Goal: Task Accomplishment & Management: Manage account settings

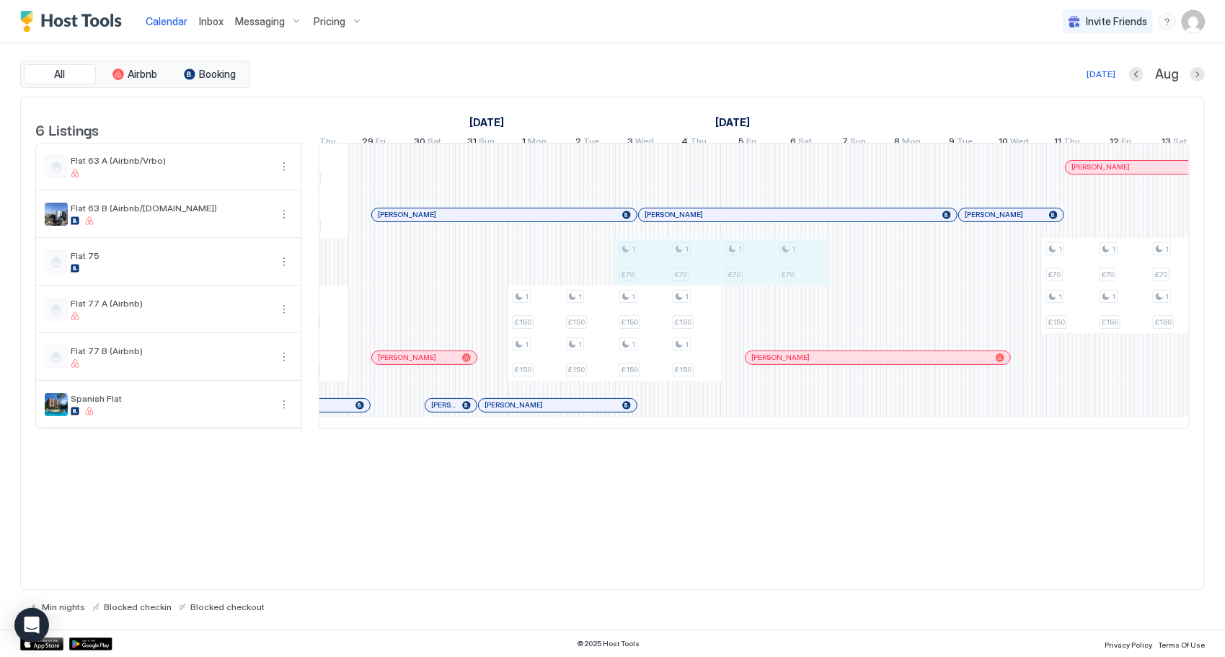
drag, startPoint x: 642, startPoint y: 270, endPoint x: 788, endPoint y: 270, distance: 146.4
click at [788, 270] on div "1 £150 1 £150 1 £150 1 £150 1 £150 1 £150 1 £300 1 £300 1 £150 1 £150 1 £150 1 …" at bounding box center [562, 285] width 2988 height 285
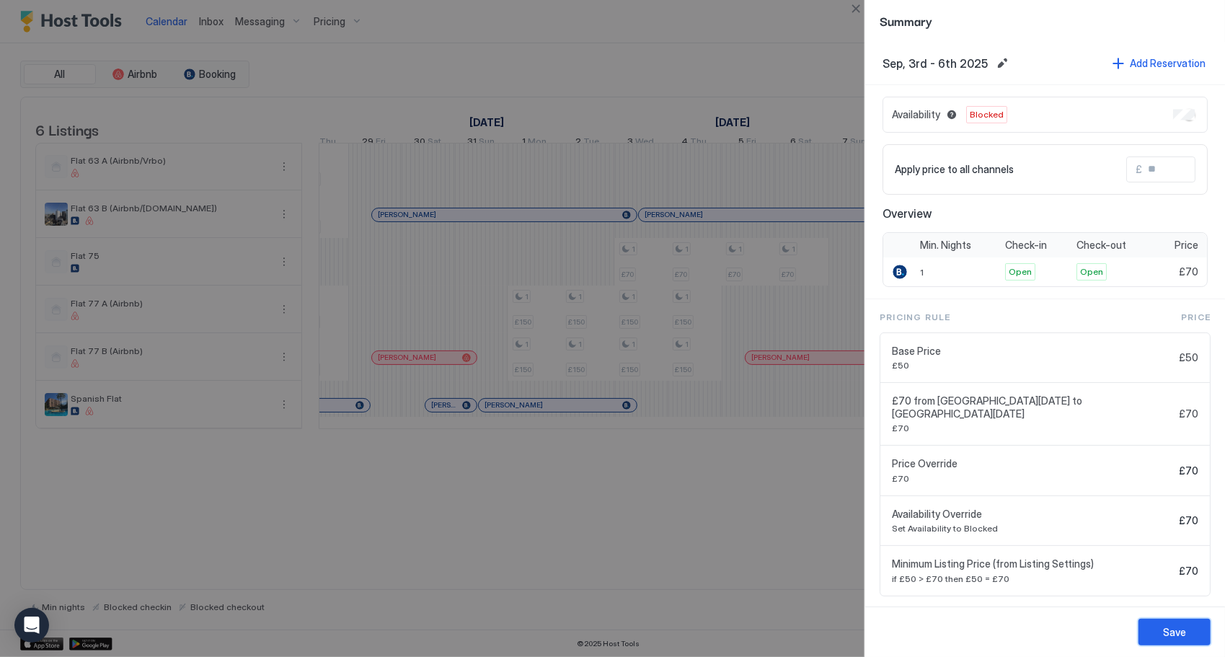
click at [1185, 632] on button "Save" at bounding box center [1175, 632] width 72 height 27
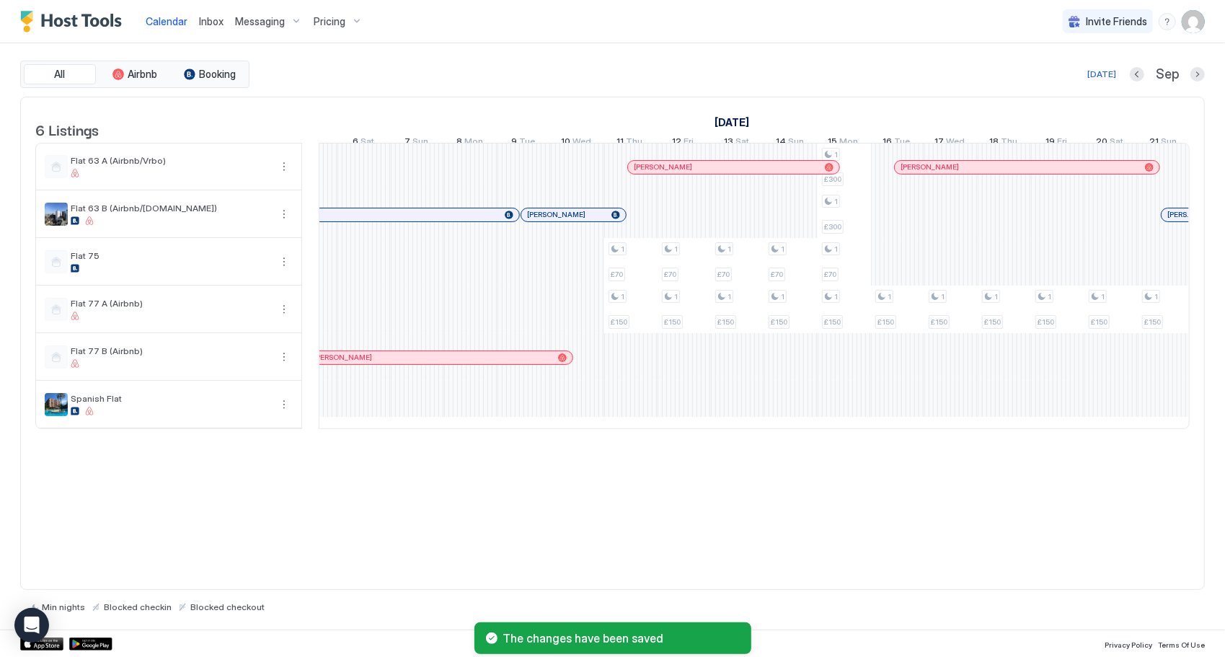
scroll to position [0, 1698]
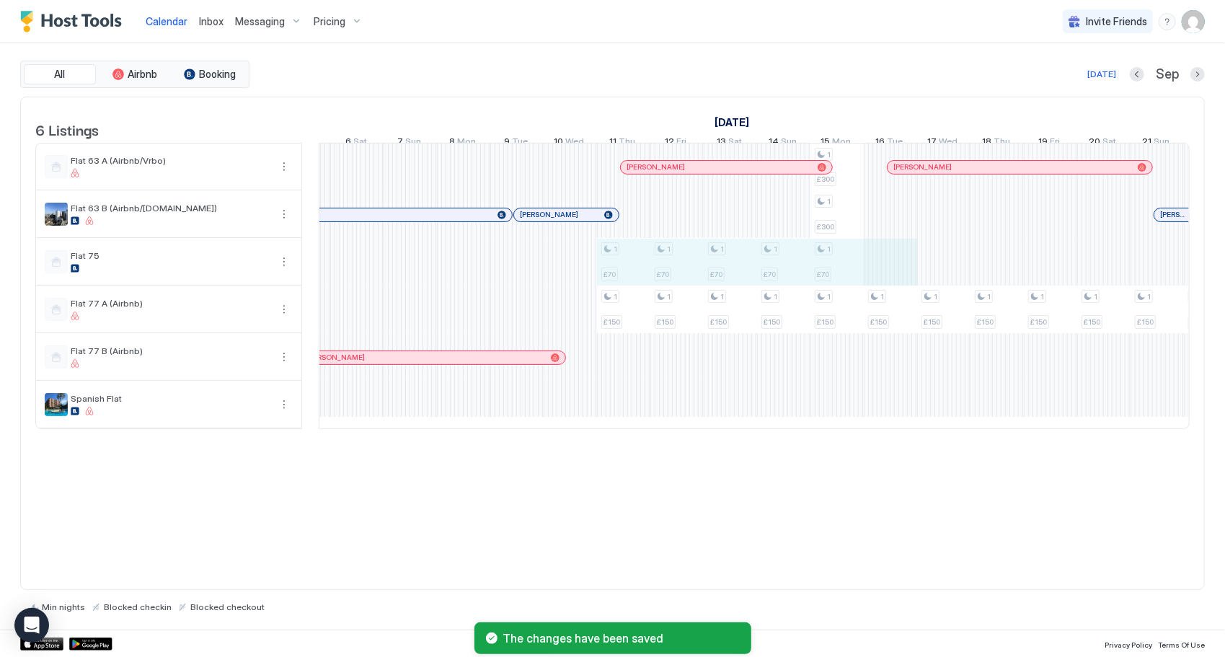
drag, startPoint x: 616, startPoint y: 255, endPoint x: 863, endPoint y: 263, distance: 246.7
click at [876, 261] on div "1 £150 1 £150 1 £150 1 £150 1 £150 1 £150 1 £300 1 £300 1 £150 1 £150 1 £150 1 …" at bounding box center [117, 285] width 2988 height 285
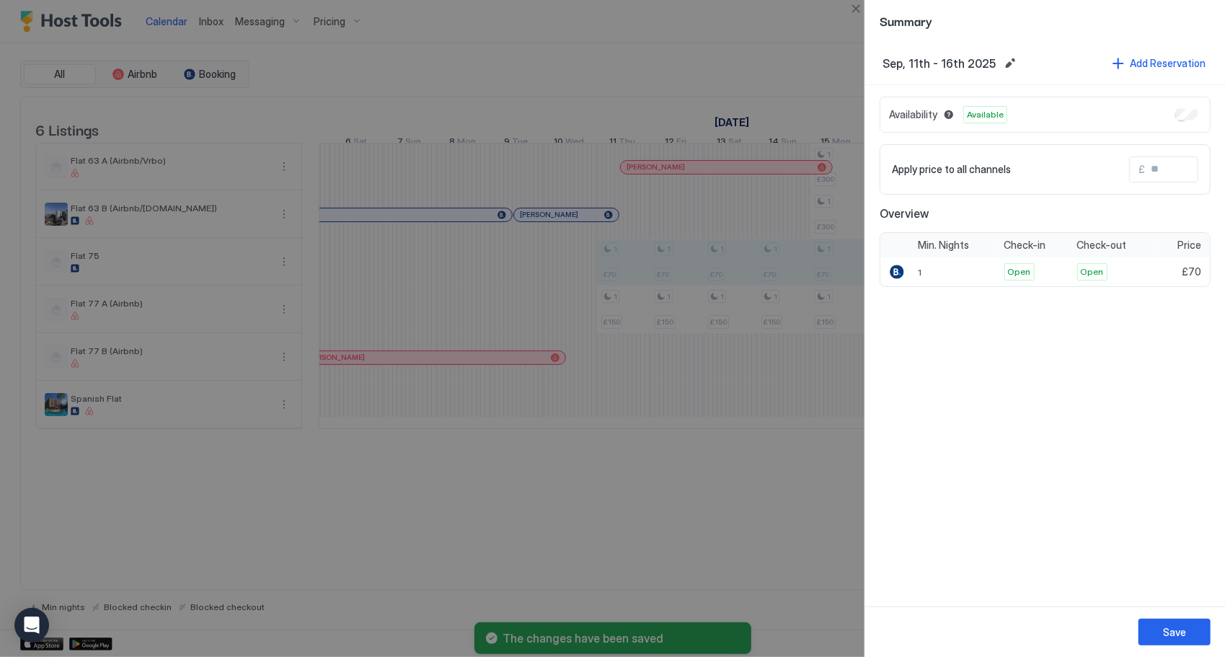
click at [1193, 121] on div "Availability Available" at bounding box center [1045, 115] width 331 height 36
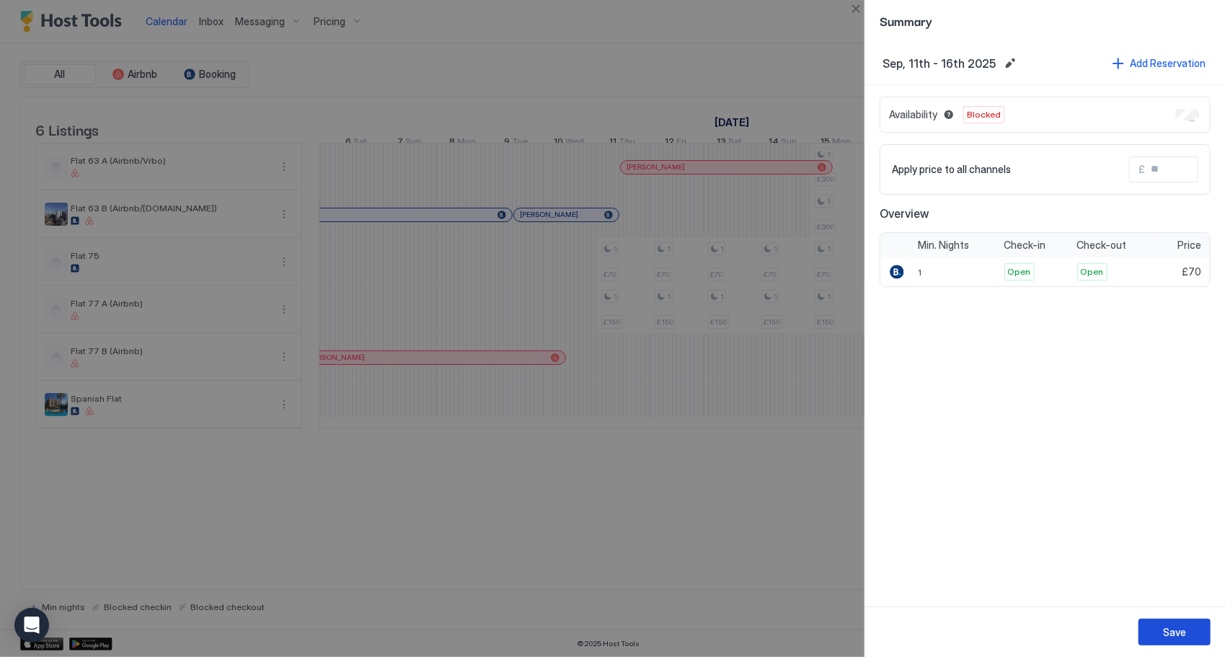
click at [1182, 624] on button "Save" at bounding box center [1175, 632] width 72 height 27
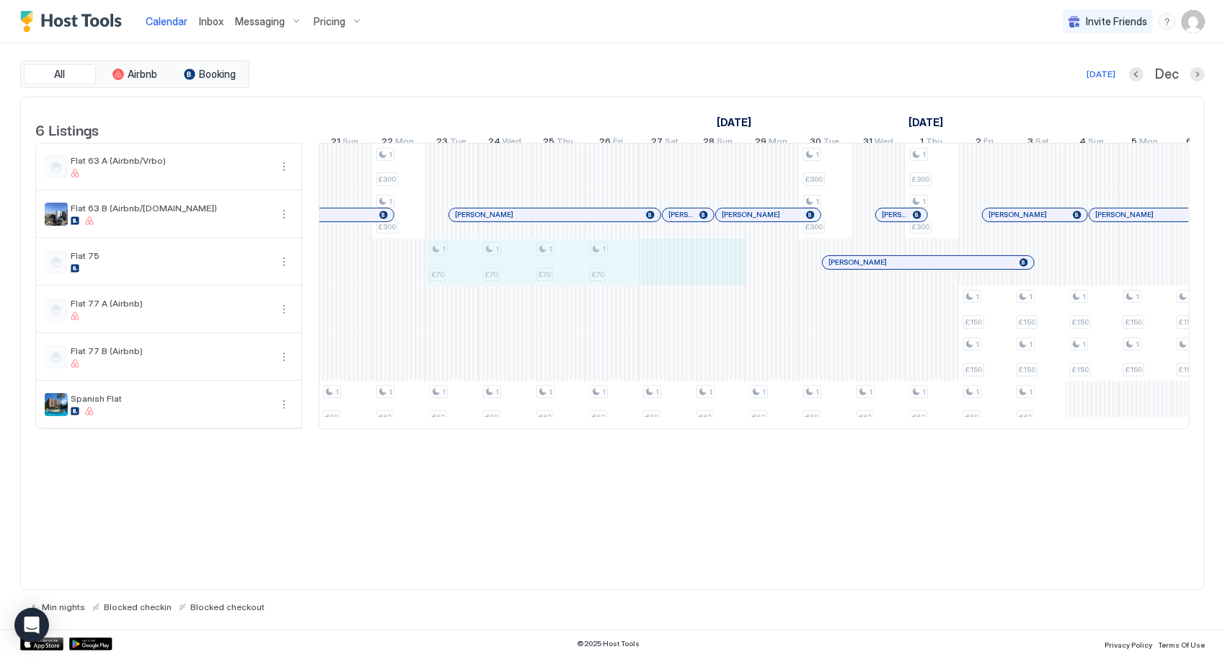
click at [423, 263] on div "1 £300 1 £300 1 £300 1 £300 1 £300 1 £300 1 £300 1 £300 1 €60 1 €60 1 £300 1 £3…" at bounding box center [852, 285] width 2988 height 285
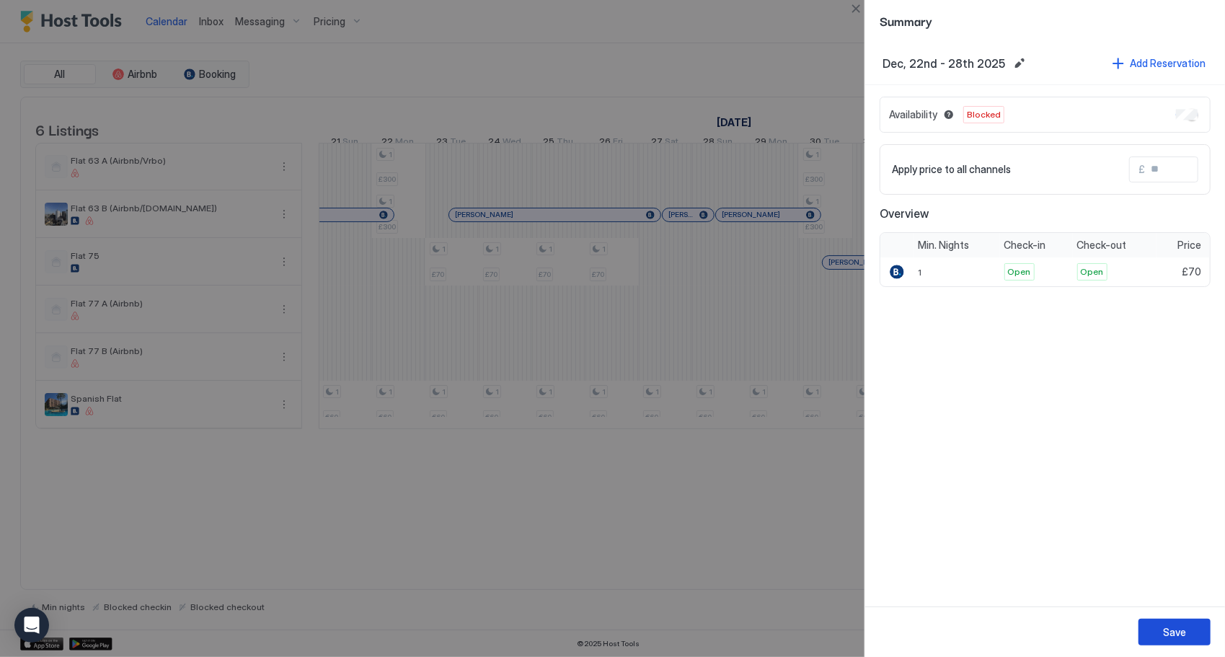
click at [1149, 635] on button "Save" at bounding box center [1175, 632] width 72 height 27
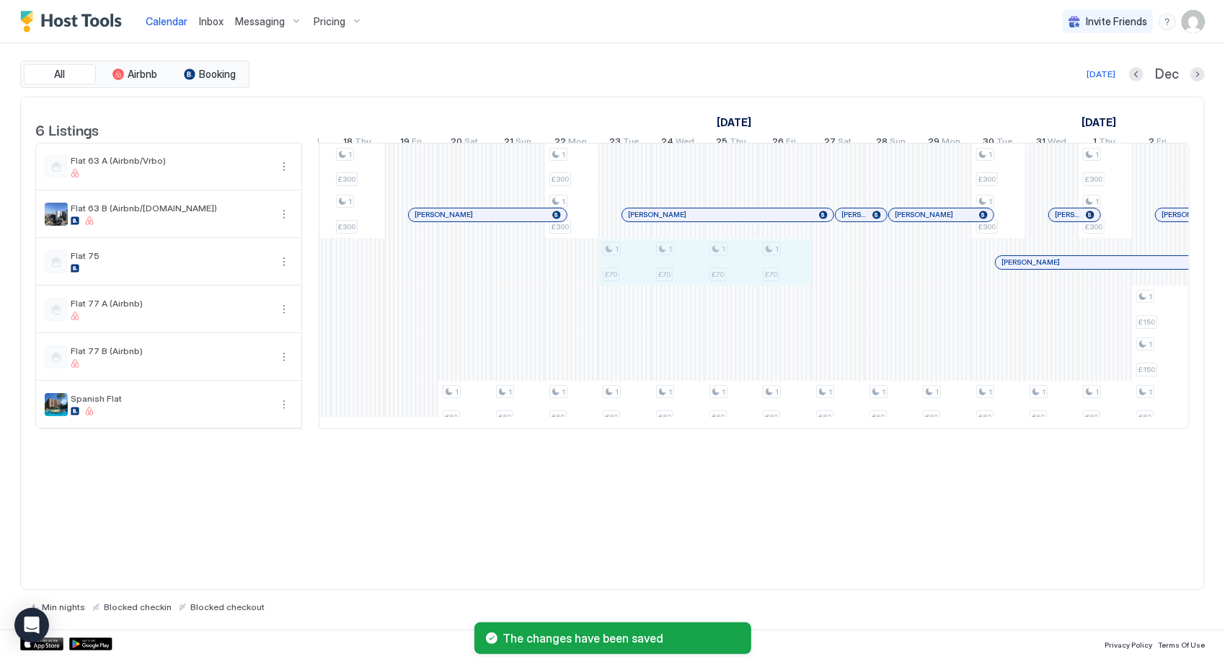
drag, startPoint x: 619, startPoint y: 278, endPoint x: 773, endPoint y: 278, distance: 154.3
click at [773, 278] on div "1 £300 1 £300 1 £300 1 £300 1 £300 1 £300 1 £300 1 £300 1 €60 1 €60 1 £300 1 £3…" at bounding box center [1025, 285] width 2988 height 285
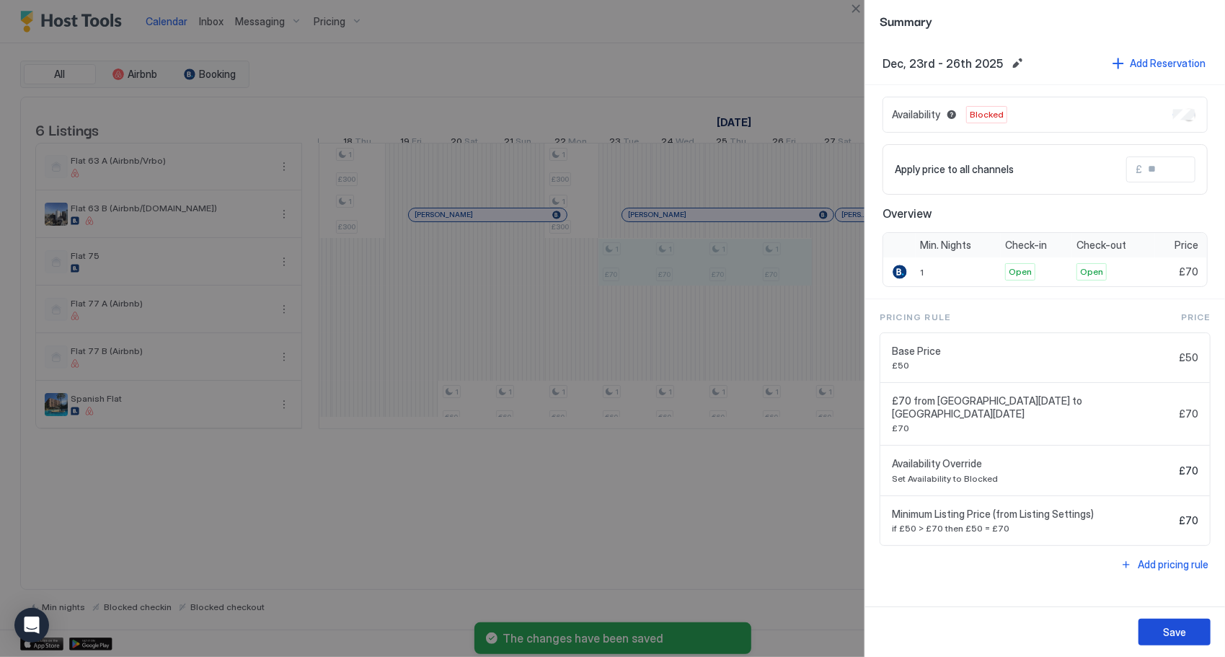
click at [1204, 630] on button "Save" at bounding box center [1175, 632] width 72 height 27
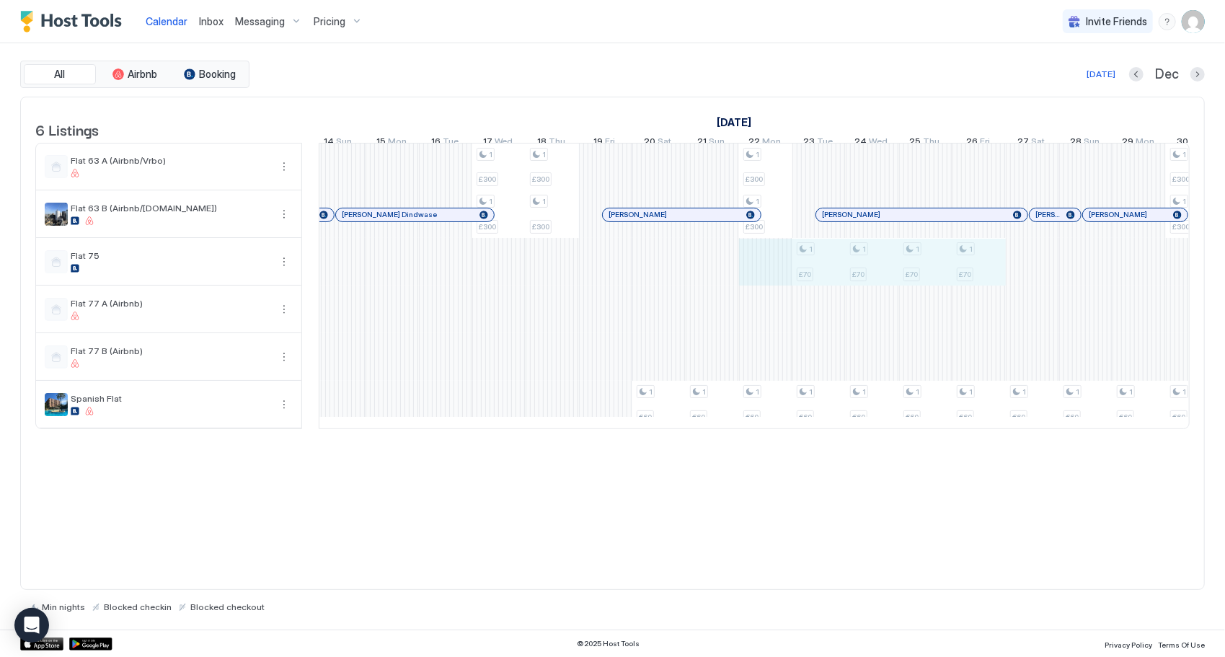
drag, startPoint x: 793, startPoint y: 277, endPoint x: 999, endPoint y: 275, distance: 205.5
click at [999, 275] on div "1 £150 1 £150 1 £150 1 £150 1 £150 1 £150 1 £150 1 £150 1 £150 1 £150 1 £150 1 …" at bounding box center [152, 285] width 2988 height 285
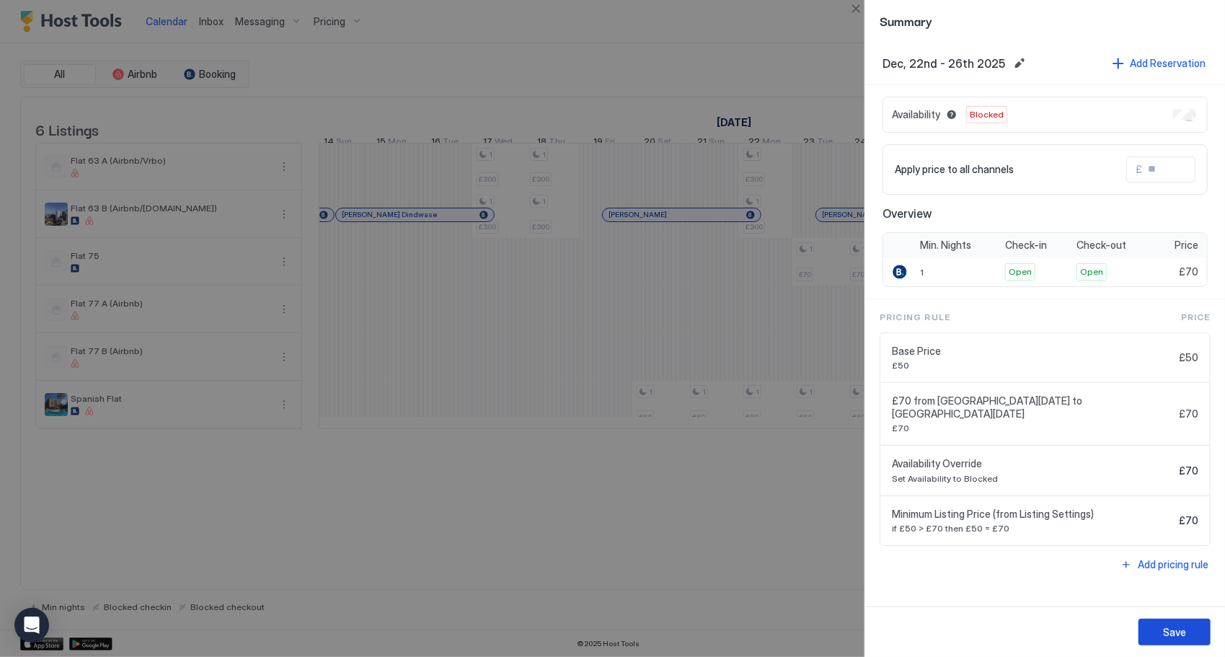
click at [1177, 630] on div "Save" at bounding box center [1174, 631] width 23 height 15
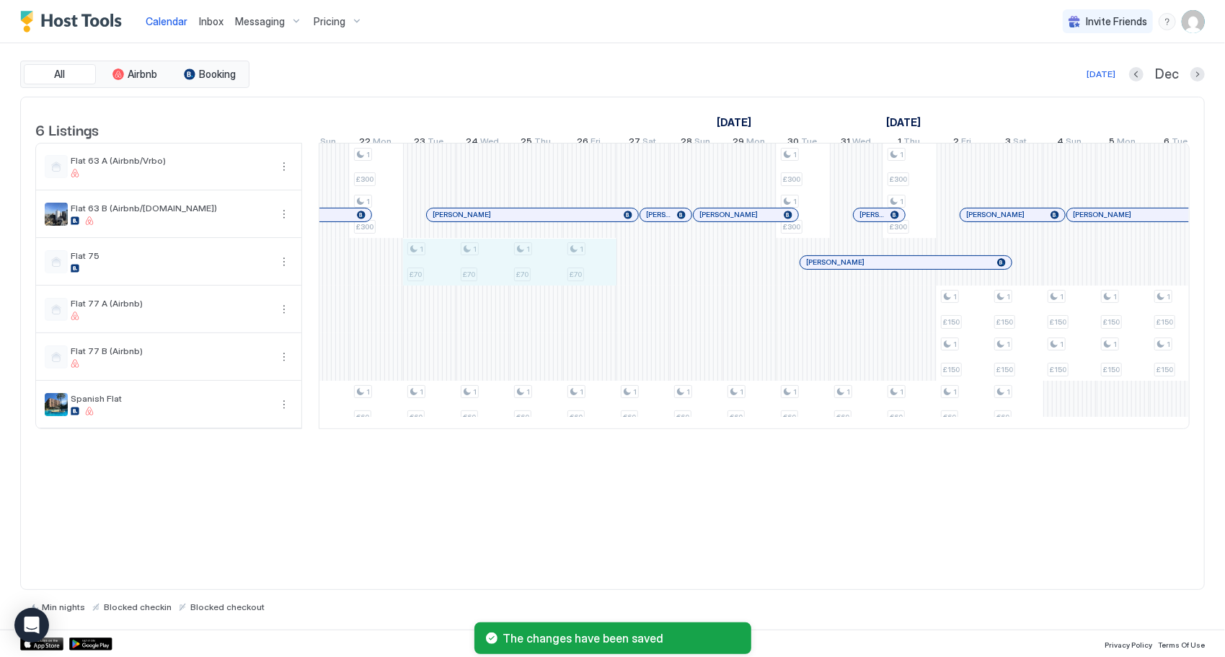
drag, startPoint x: 591, startPoint y: 265, endPoint x: 417, endPoint y: 257, distance: 174.7
click at [417, 257] on div "1 £300 1 £300 1 £300 1 £300 1 £300 1 £300 1 £300 1 £300 1 €60 1 €60 1 £300 1 £3…" at bounding box center [830, 285] width 2988 height 285
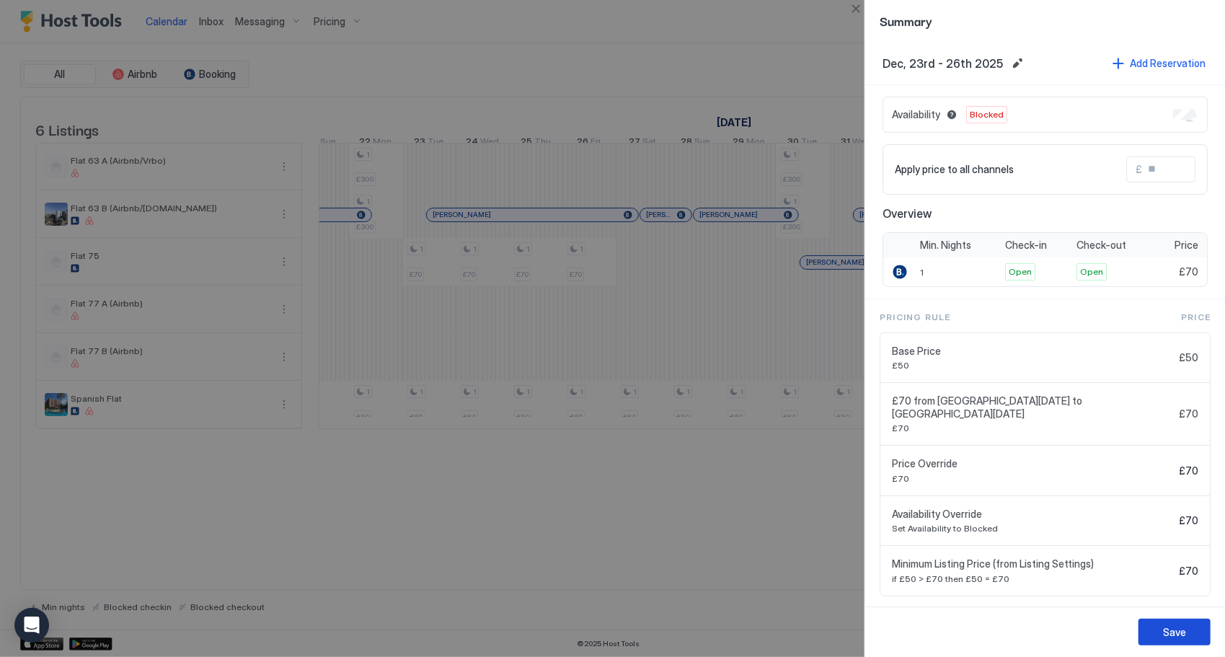
drag, startPoint x: 1162, startPoint y: 638, endPoint x: 1142, endPoint y: 636, distance: 20.3
click at [1162, 637] on button "Save" at bounding box center [1175, 632] width 72 height 27
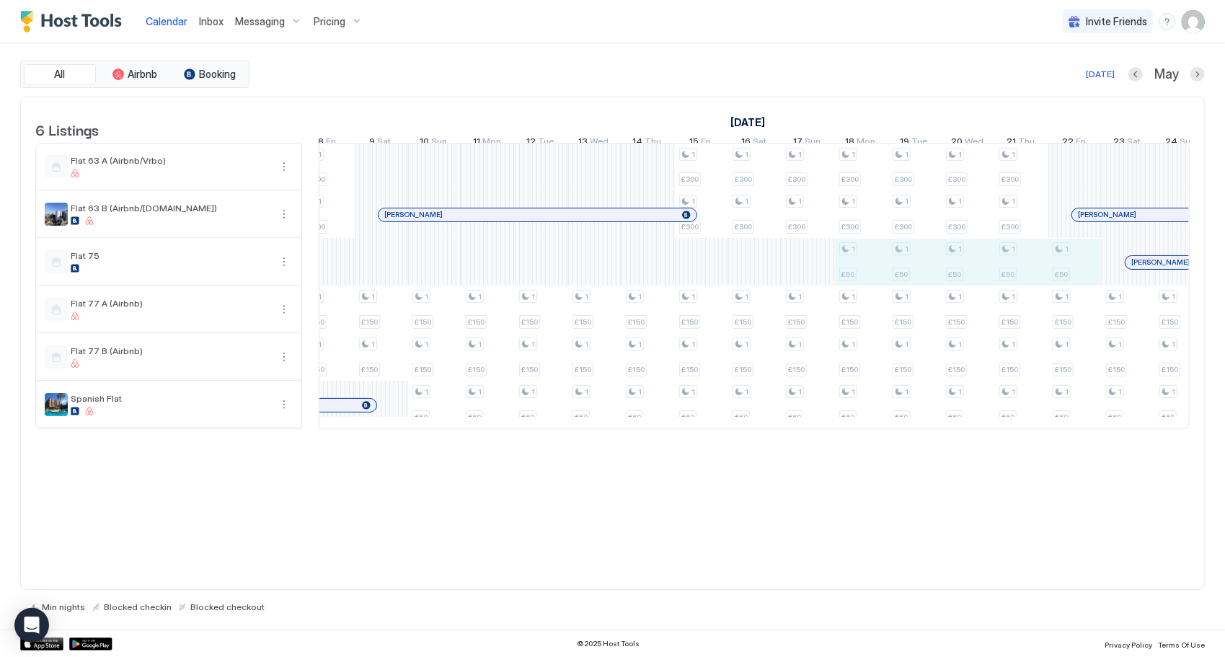
drag, startPoint x: 1082, startPoint y: 281, endPoint x: 872, endPoint y: 286, distance: 209.1
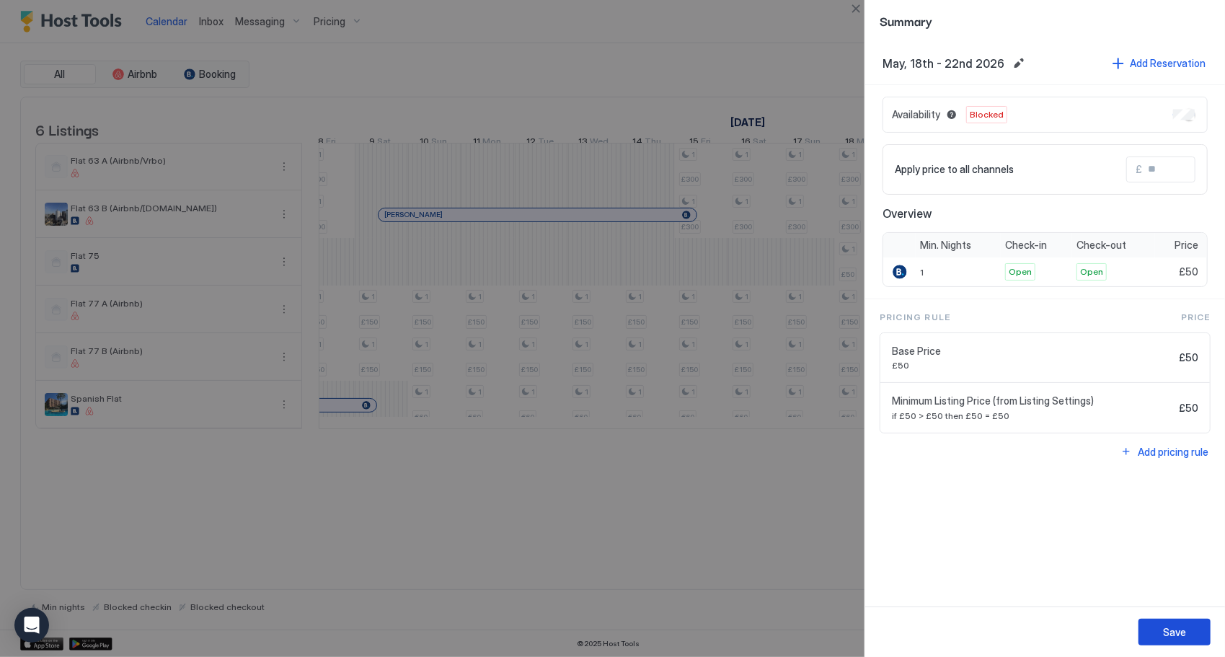
click at [1175, 622] on button "Save" at bounding box center [1175, 632] width 72 height 27
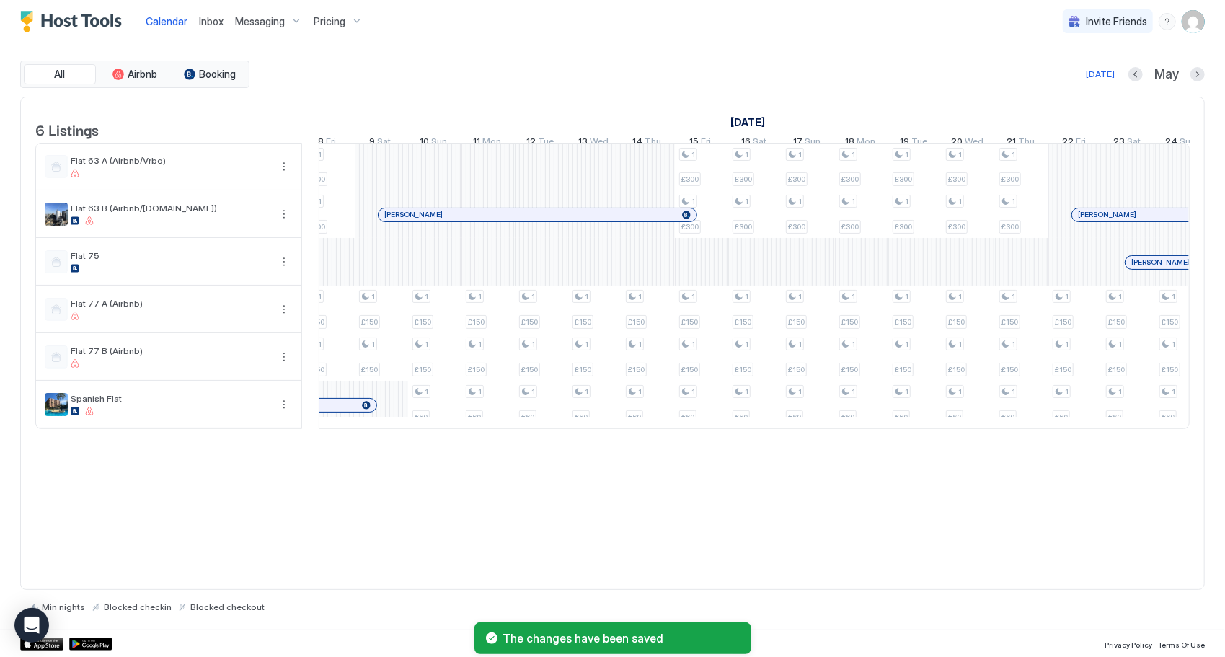
click at [717, 569] on div "6 Listings [DATE] [DATE] 2 Thu 3 Fri 4 Sat 5 Sun 6 Mon 7 Tue 8 Wed 9 Thu 10 Fri…" at bounding box center [612, 344] width 1185 height 494
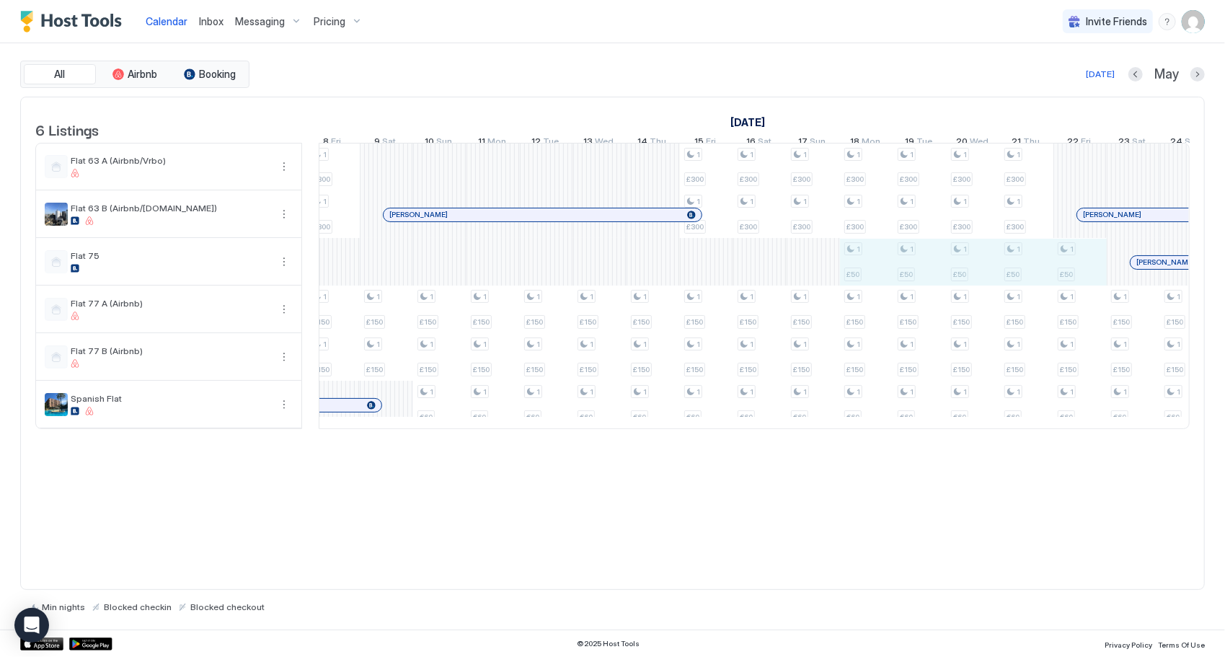
drag, startPoint x: 871, startPoint y: 275, endPoint x: 1077, endPoint y: 286, distance: 206.5
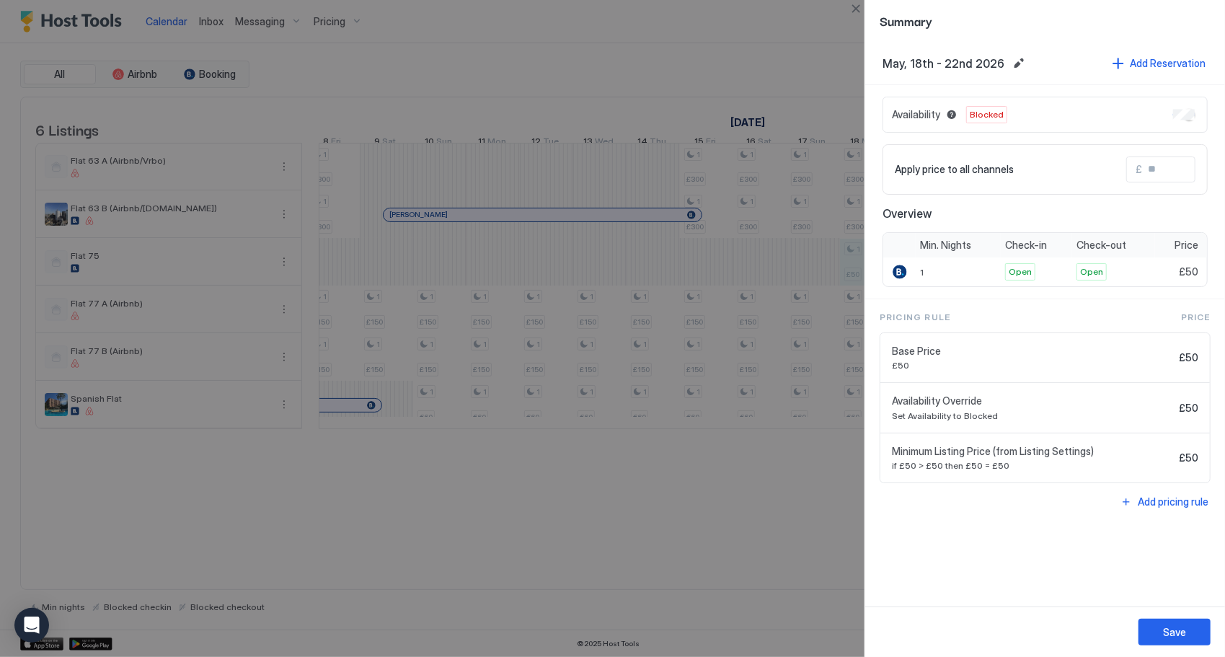
click at [1166, 647] on div "Save" at bounding box center [1045, 631] width 360 height 50
click at [1166, 637] on div "Save" at bounding box center [1174, 631] width 23 height 15
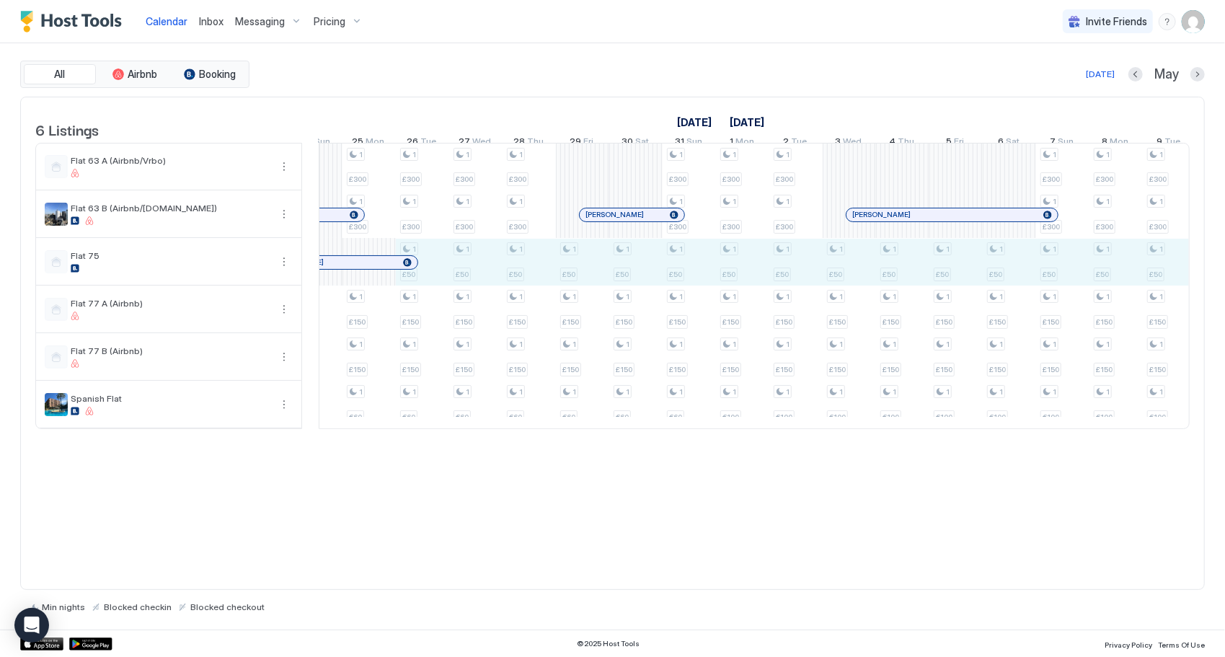
drag, startPoint x: 442, startPoint y: 286, endPoint x: 1165, endPoint y: 291, distance: 723.2
click at [1165, 291] on div "1 £150 1 £150 1 €60 1 £150 1 £150 1 €60 1 £150 1 £150 1 €60 1 £300 1 £300 1 £15…" at bounding box center [1143, 285] width 2988 height 285
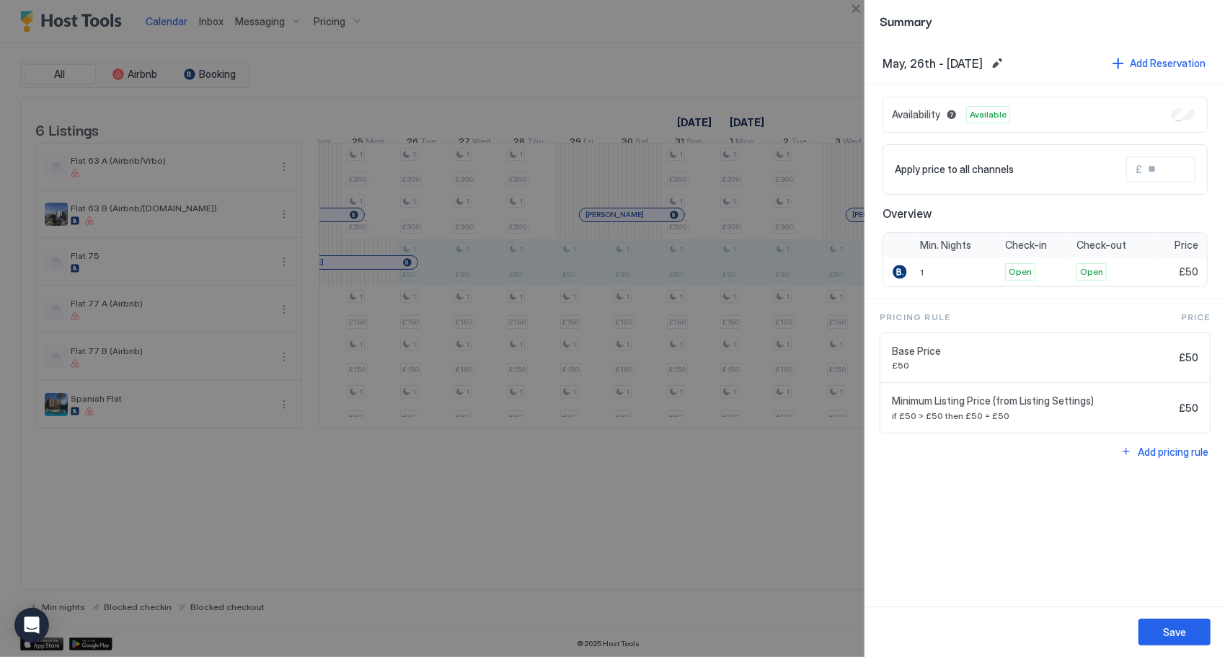
click at [1187, 107] on div "Availability Available" at bounding box center [1045, 115] width 325 height 36
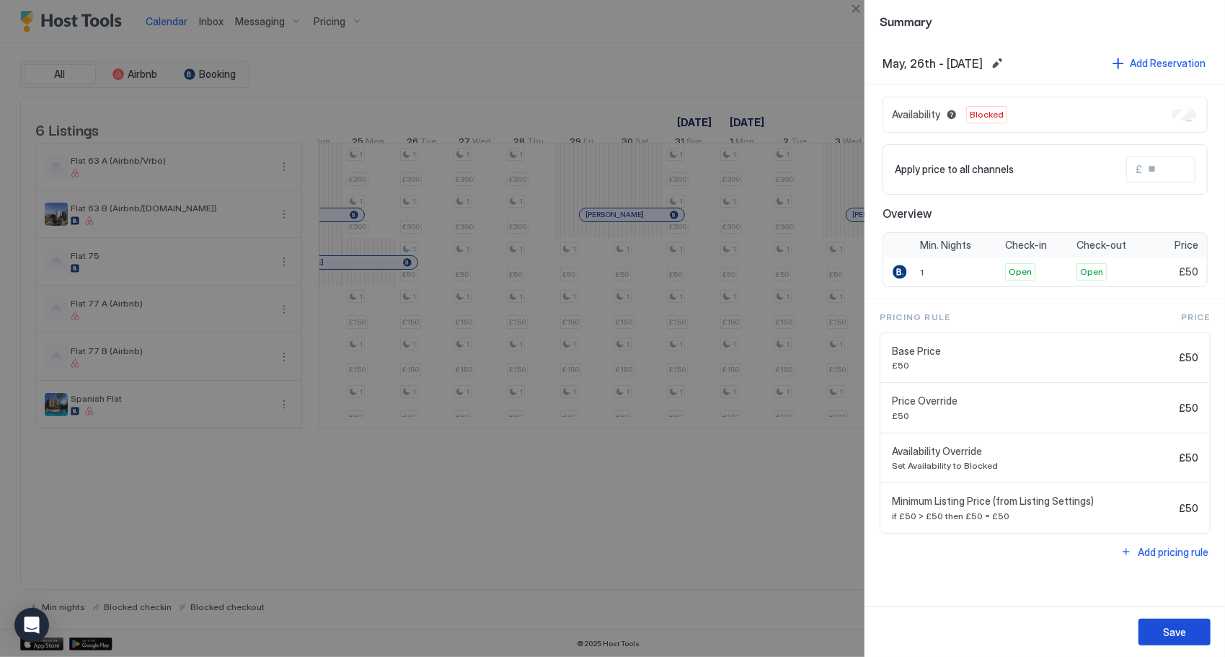
click at [1195, 632] on button "Save" at bounding box center [1175, 632] width 72 height 27
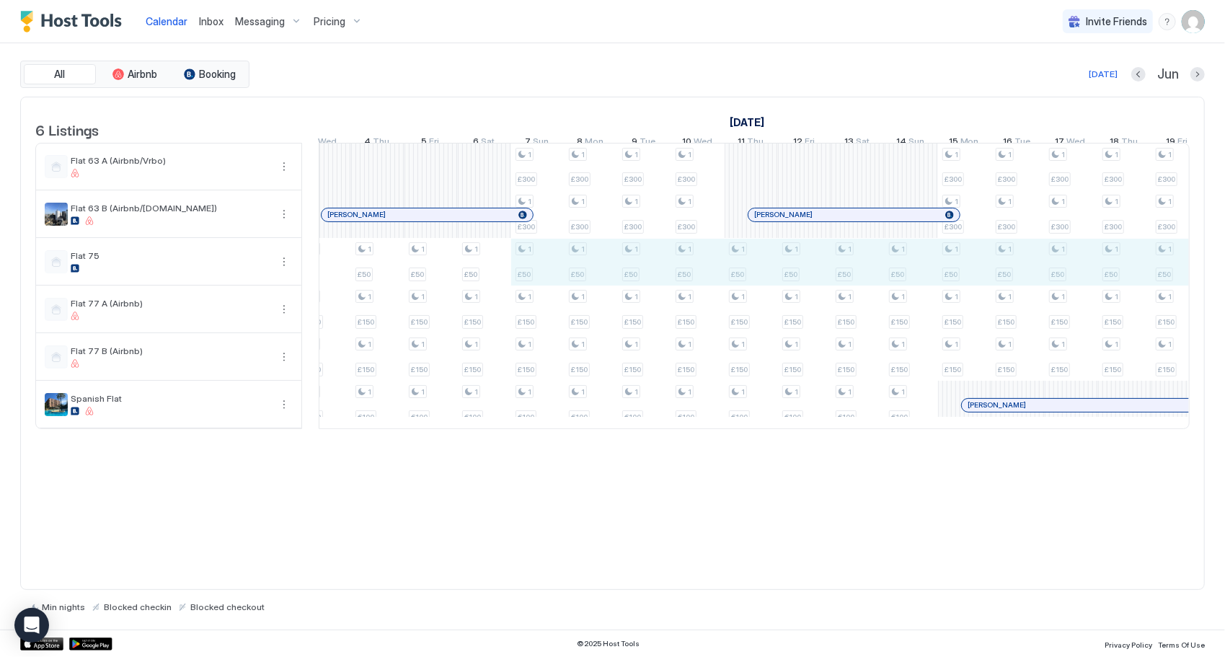
drag, startPoint x: 533, startPoint y: 274, endPoint x: 1168, endPoint y: 270, distance: 635.2
click at [1168, 270] on div "1 £150 1 £150 1 €60 1 £150 1 £150 1 €60 1 £150 1 £150 1 €60 1 £300 1 £300 1 £15…" at bounding box center [618, 285] width 2988 height 285
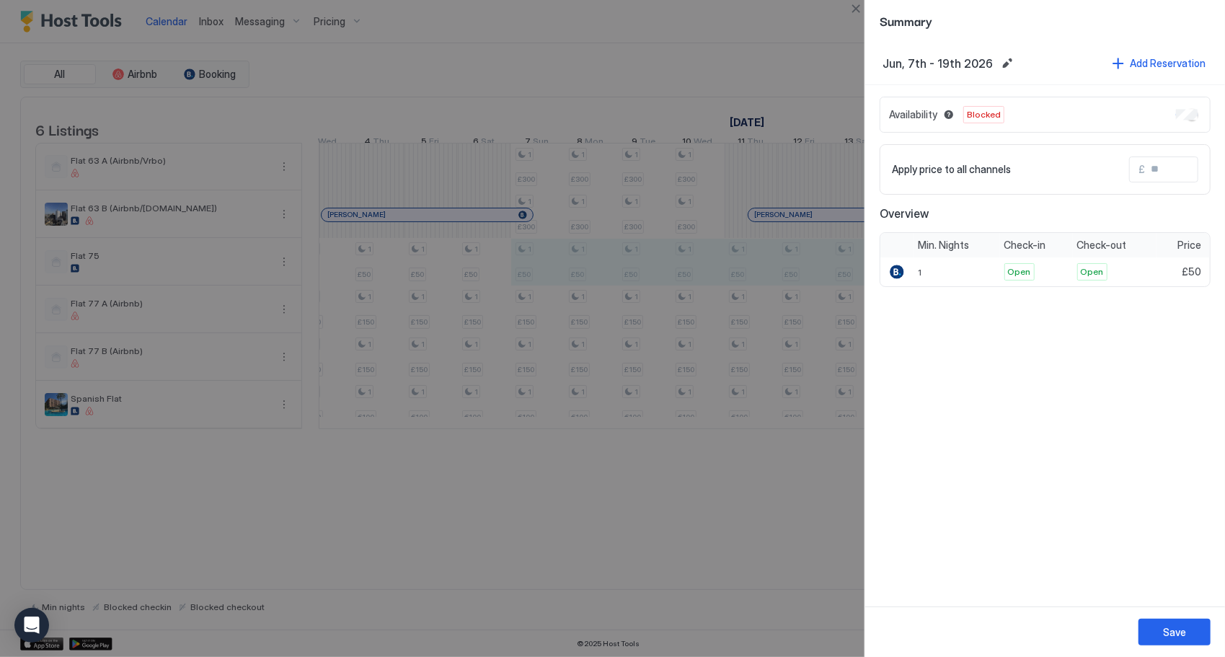
click at [753, 574] on div at bounding box center [612, 328] width 1225 height 657
click at [1159, 634] on button "Save" at bounding box center [1175, 632] width 72 height 27
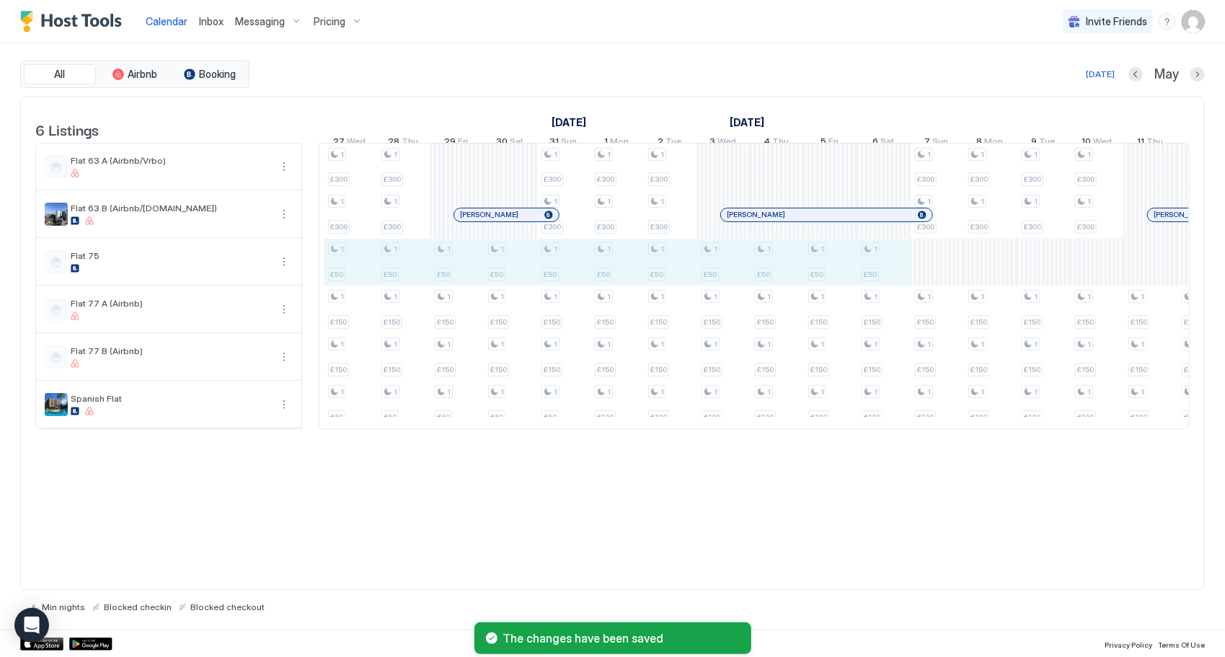
drag, startPoint x: 867, startPoint y: 284, endPoint x: 365, endPoint y: 292, distance: 502.6
click at [363, 289] on div "1 £150 1 £150 1 €60 1 £150 1 £150 1 €60 1 £150 1 £150 1 €60 1 £300 1 £300 1 £15…" at bounding box center [1017, 285] width 2988 height 285
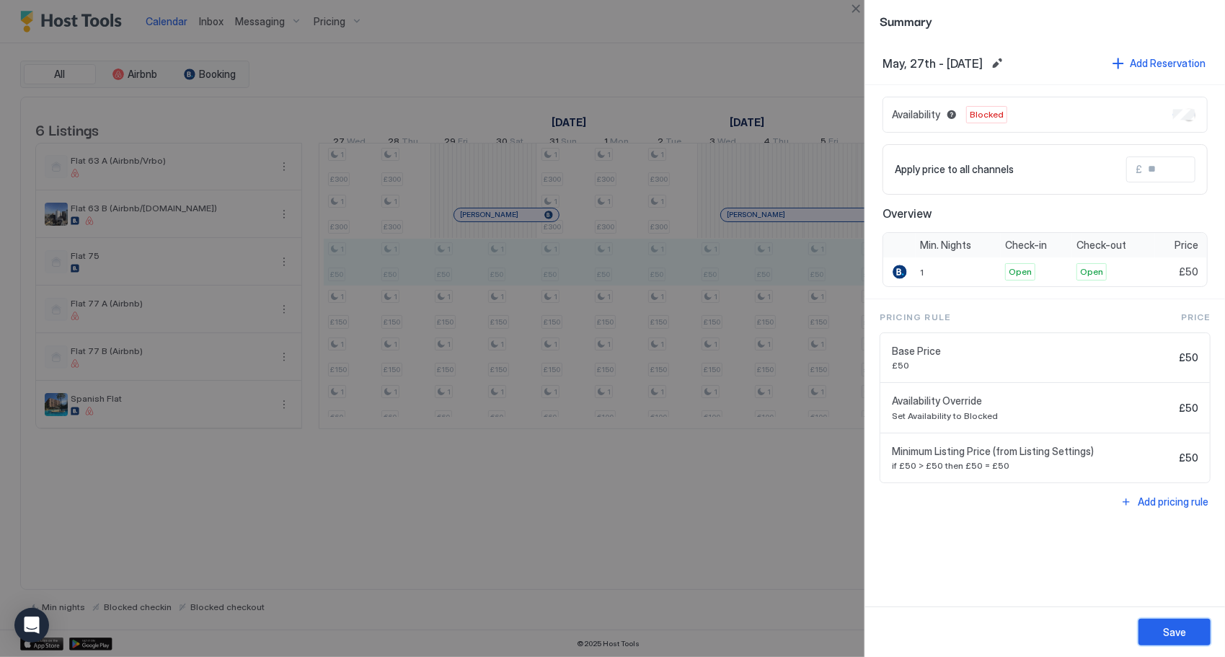
click at [1177, 643] on button "Save" at bounding box center [1175, 632] width 72 height 27
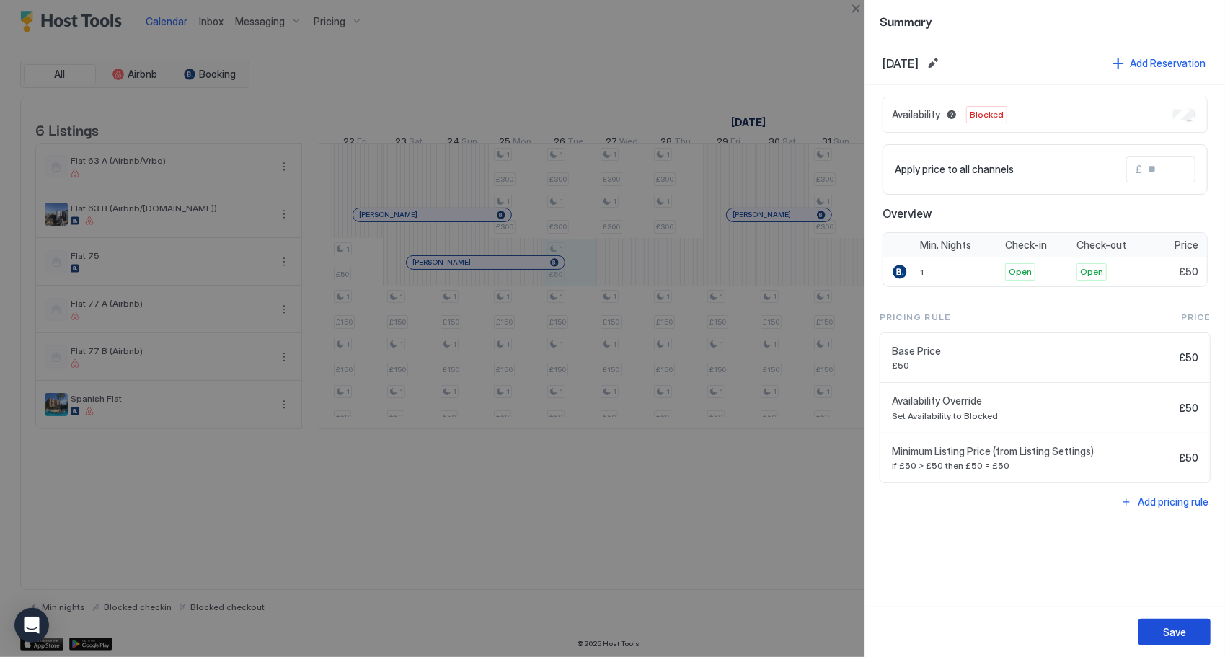
click at [1194, 626] on button "Save" at bounding box center [1175, 632] width 72 height 27
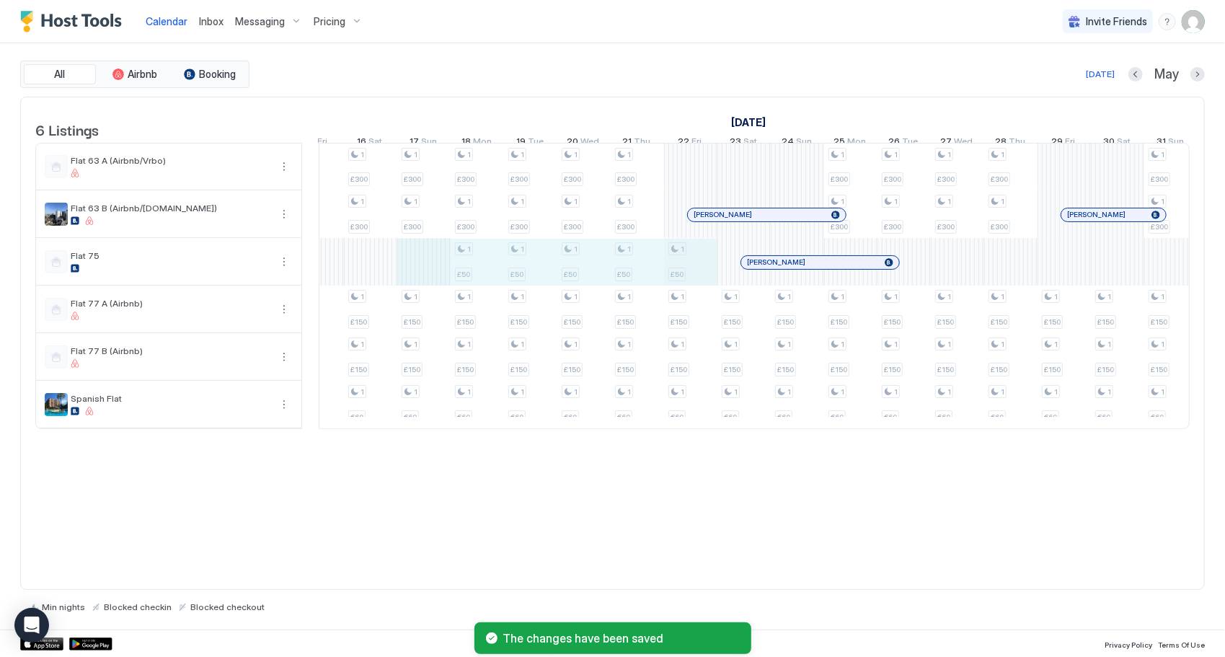
drag, startPoint x: 440, startPoint y: 284, endPoint x: 676, endPoint y: 275, distance: 236.7
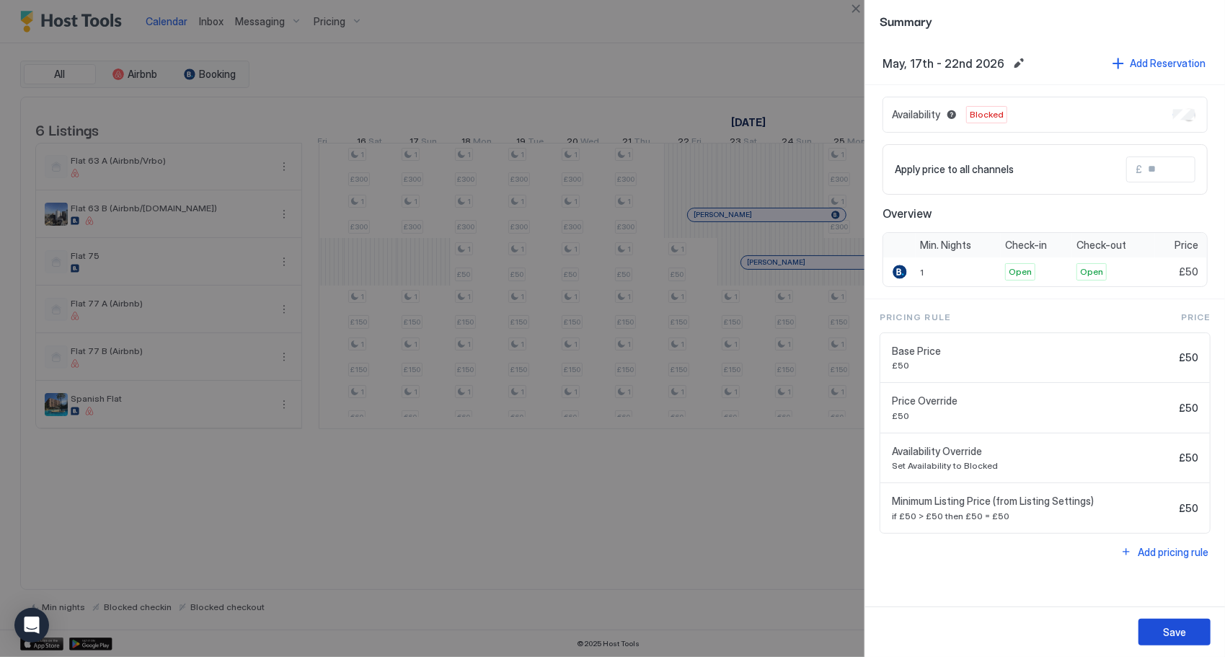
click at [1185, 630] on button "Save" at bounding box center [1175, 632] width 72 height 27
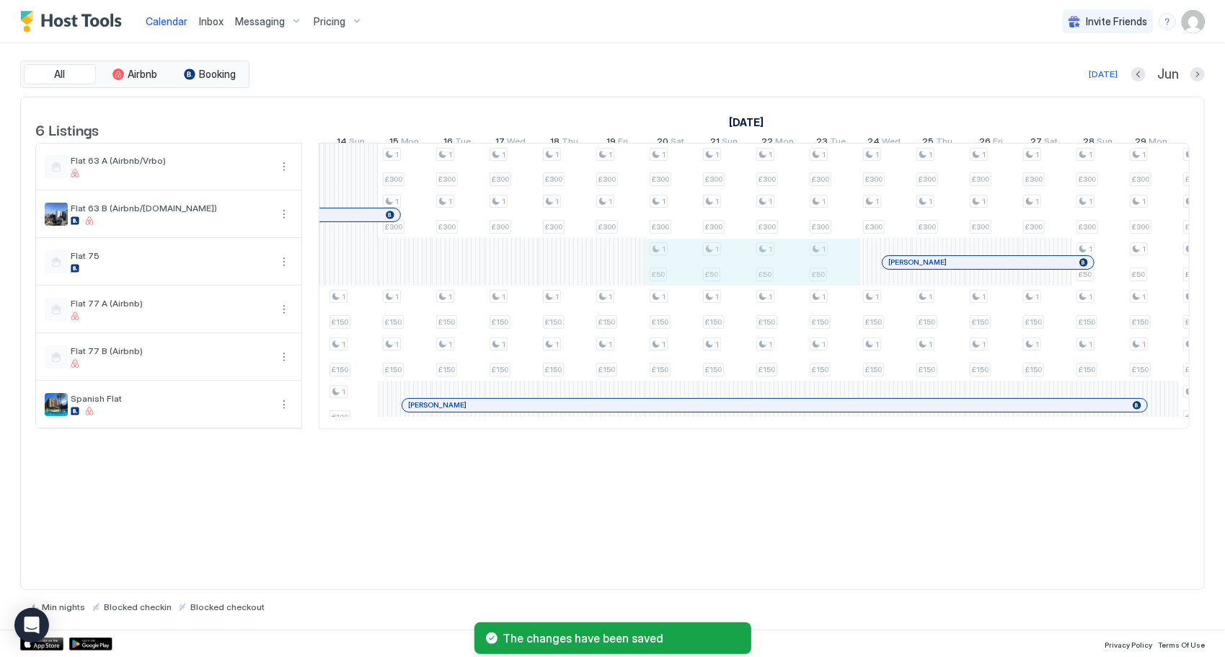
drag, startPoint x: 648, startPoint y: 273, endPoint x: 824, endPoint y: 260, distance: 176.4
click at [824, 260] on div "1 £150 1 £150 1 €60 1 £150 1 £150 1 €60 1 £150 1 £150 1 €60 1 £300 1 £300 1 £15…" at bounding box center [58, 285] width 2988 height 285
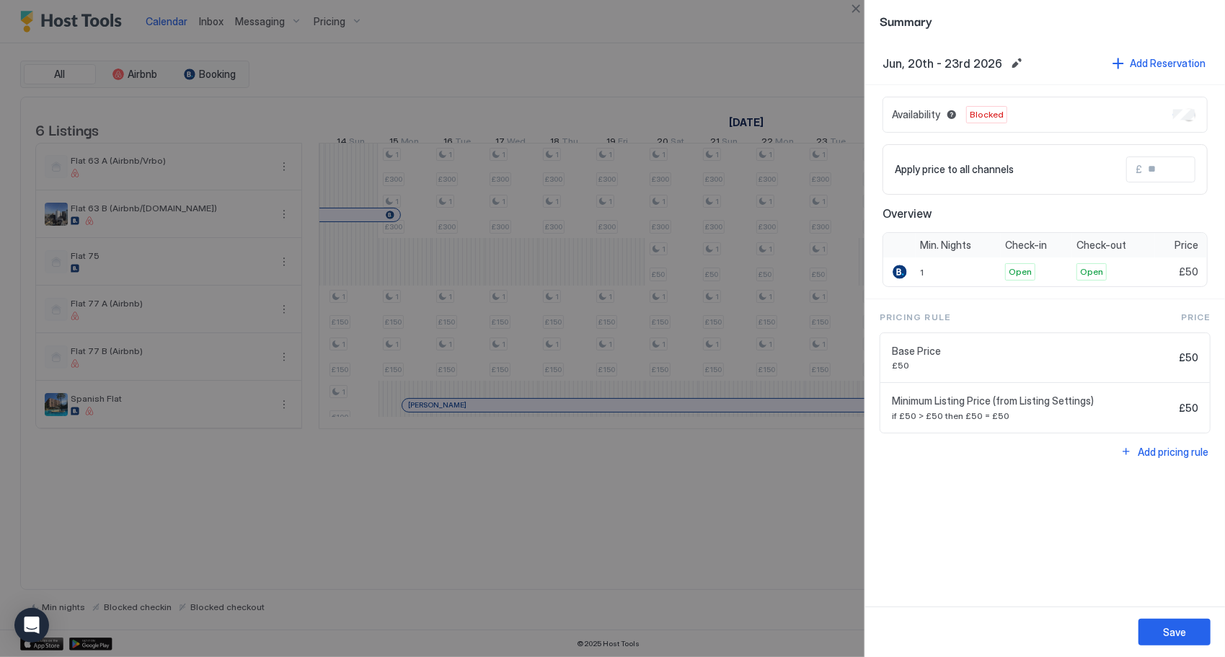
click at [1180, 632] on div "Save" at bounding box center [1174, 631] width 23 height 15
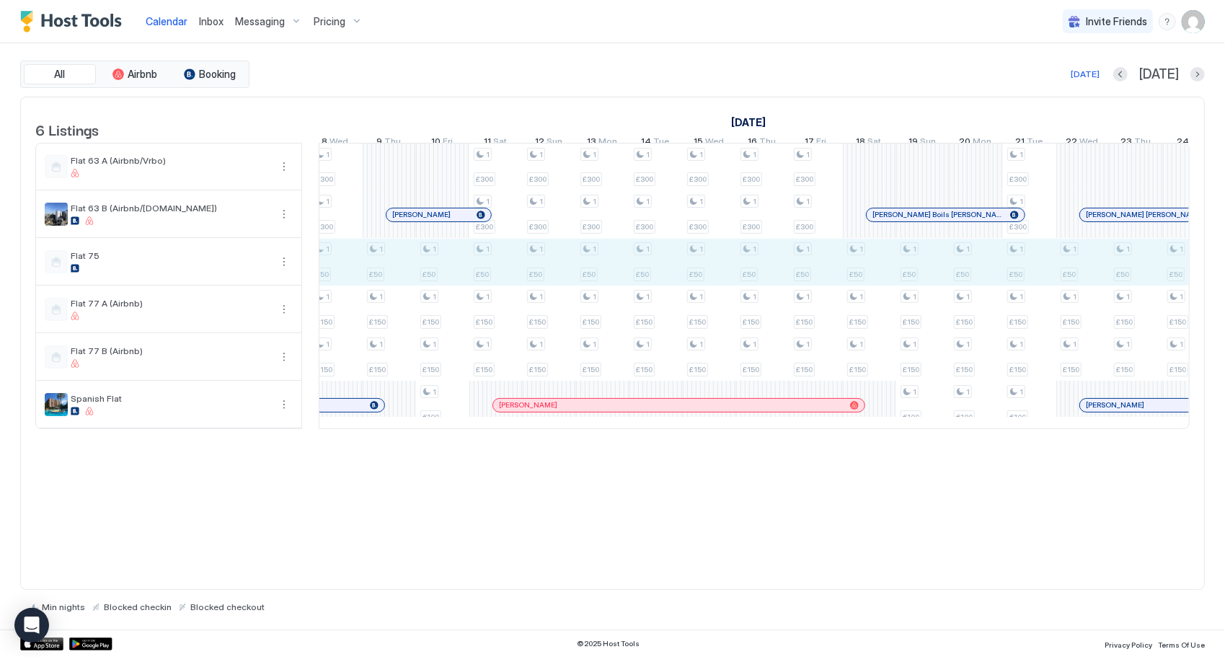
drag, startPoint x: 1176, startPoint y: 275, endPoint x: 356, endPoint y: 288, distance: 819.9
click at [356, 288] on div "1 £300 1 £300 1 £50 1 £150 1 £150 1 £300 1 £300 1 £50 1 £150 1 £150 1 £300 1 £3…" at bounding box center [896, 285] width 2988 height 285
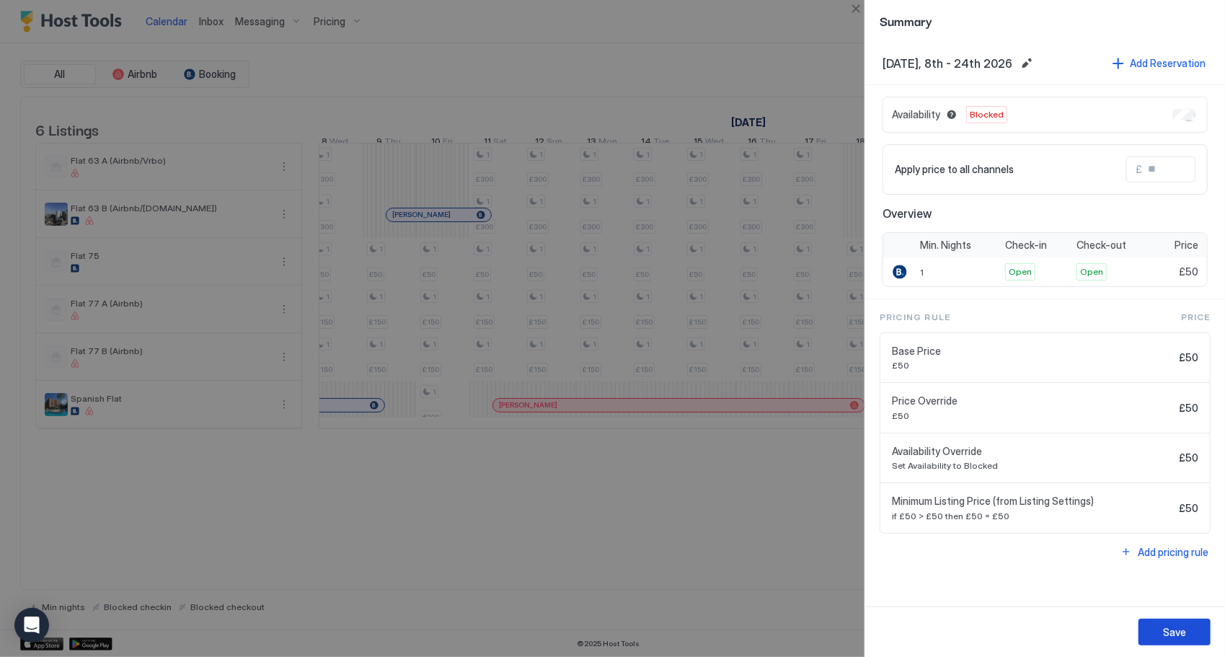
click at [1183, 637] on div "Save" at bounding box center [1174, 631] width 23 height 15
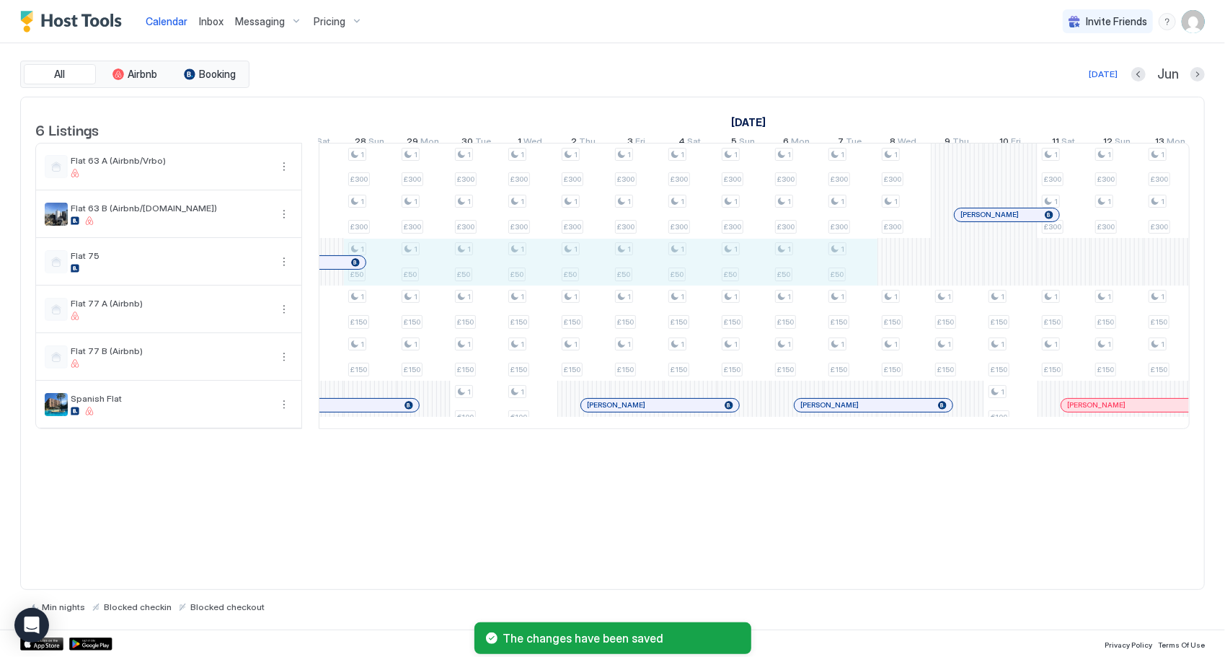
drag, startPoint x: 849, startPoint y: 275, endPoint x: 396, endPoint y: 290, distance: 453.8
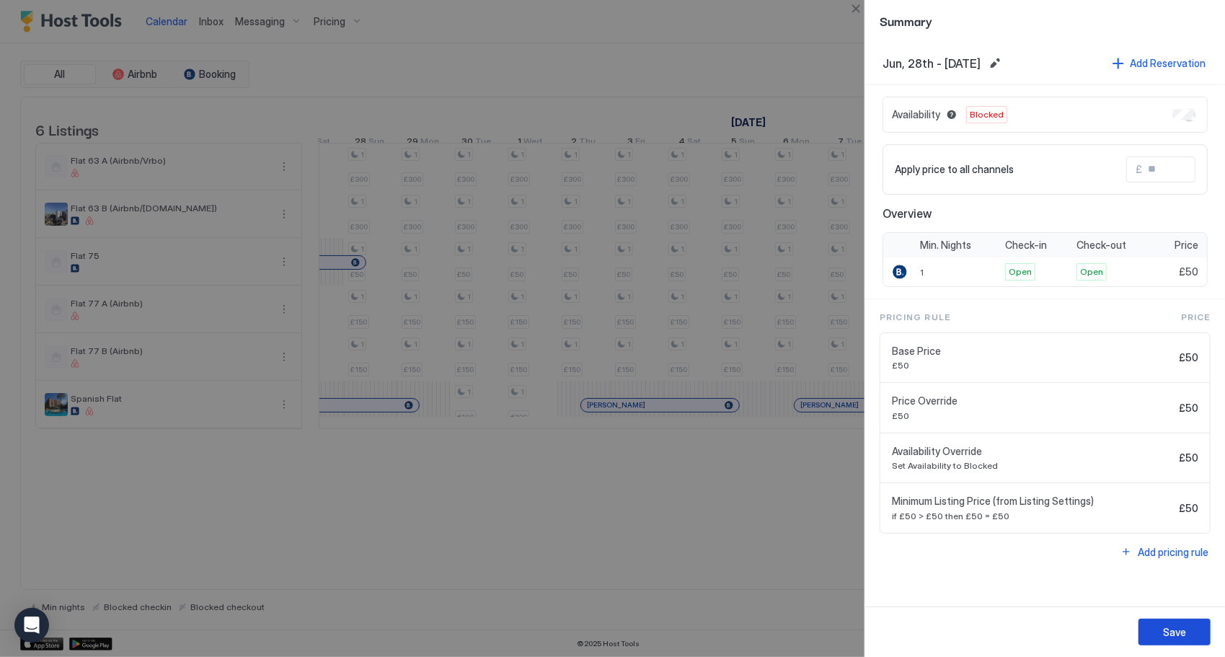
drag, startPoint x: 1165, startPoint y: 628, endPoint x: 1157, endPoint y: 632, distance: 9.7
click at [1164, 627] on div "Save" at bounding box center [1174, 631] width 23 height 15
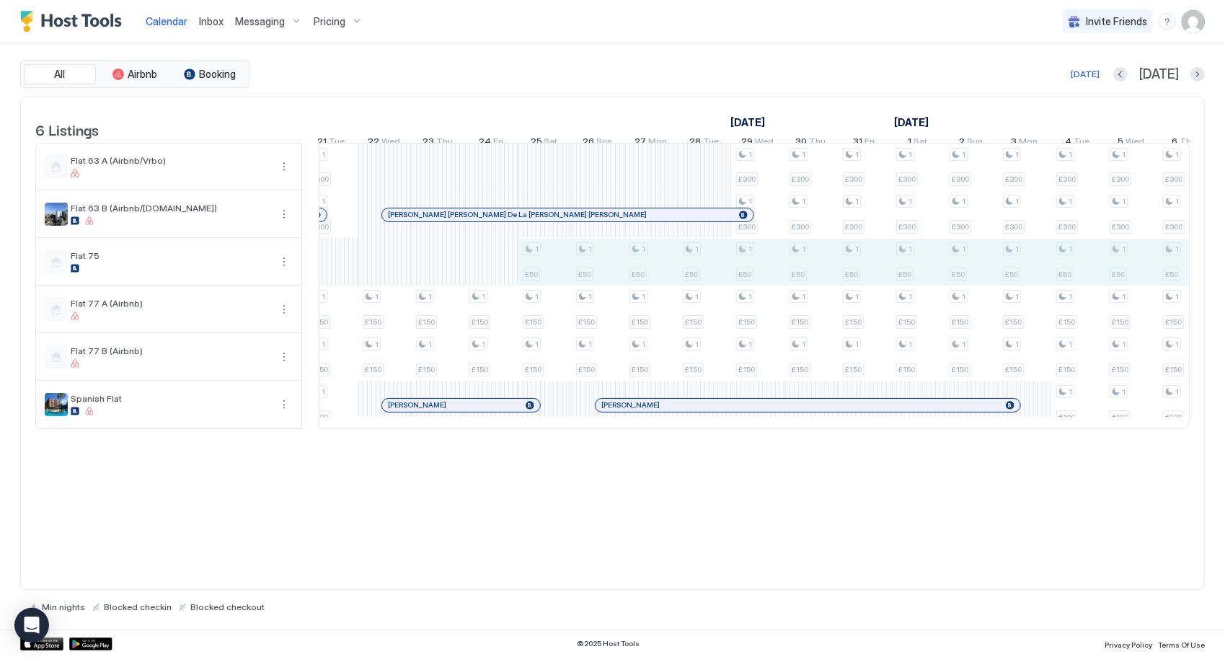
drag, startPoint x: 539, startPoint y: 271, endPoint x: 1162, endPoint y: 274, distance: 622.3
click at [1162, 274] on div "1 £300 1 £300 1 £50 1 £150 1 £150 1 £300 1 £300 1 £50 1 £150 1 £150 1 £300 1 £3…" at bounding box center [198, 285] width 2988 height 285
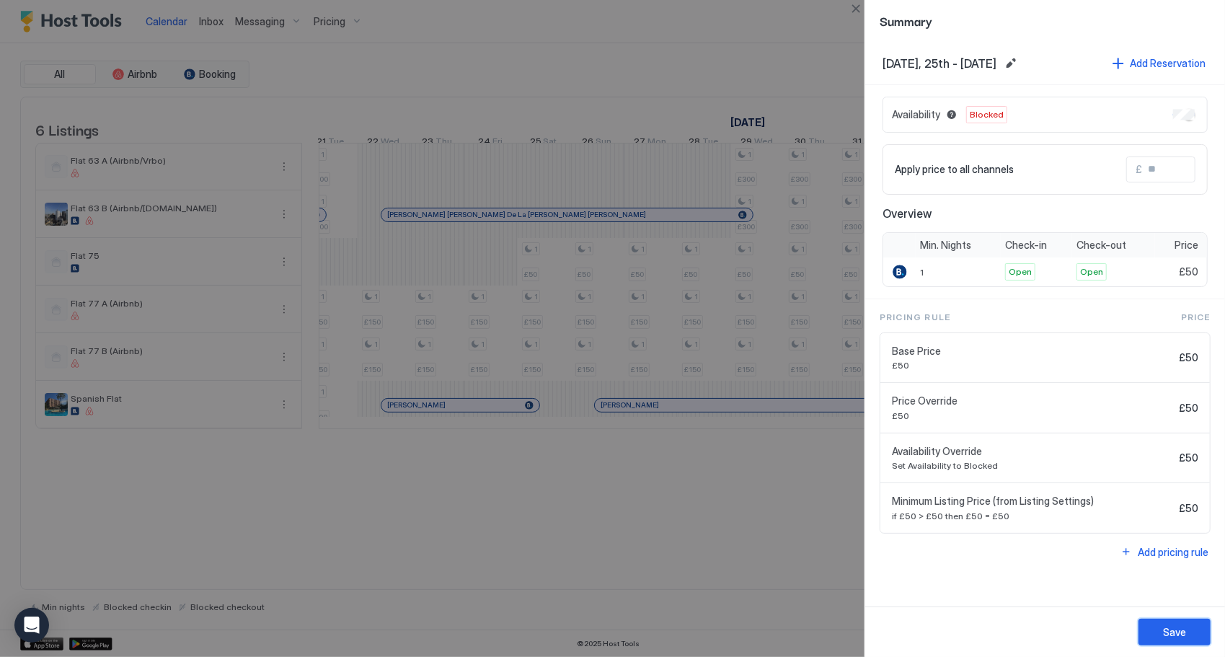
click at [1155, 638] on button "Save" at bounding box center [1175, 632] width 72 height 27
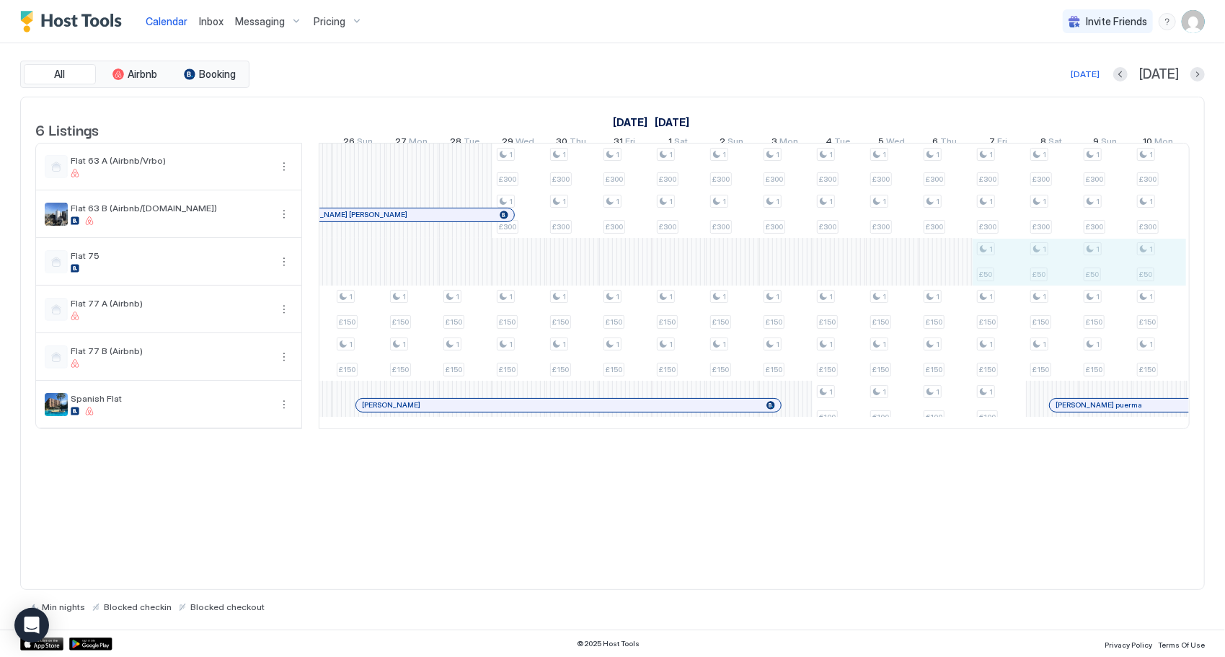
drag, startPoint x: 990, startPoint y: 270, endPoint x: 1136, endPoint y: 265, distance: 146.4
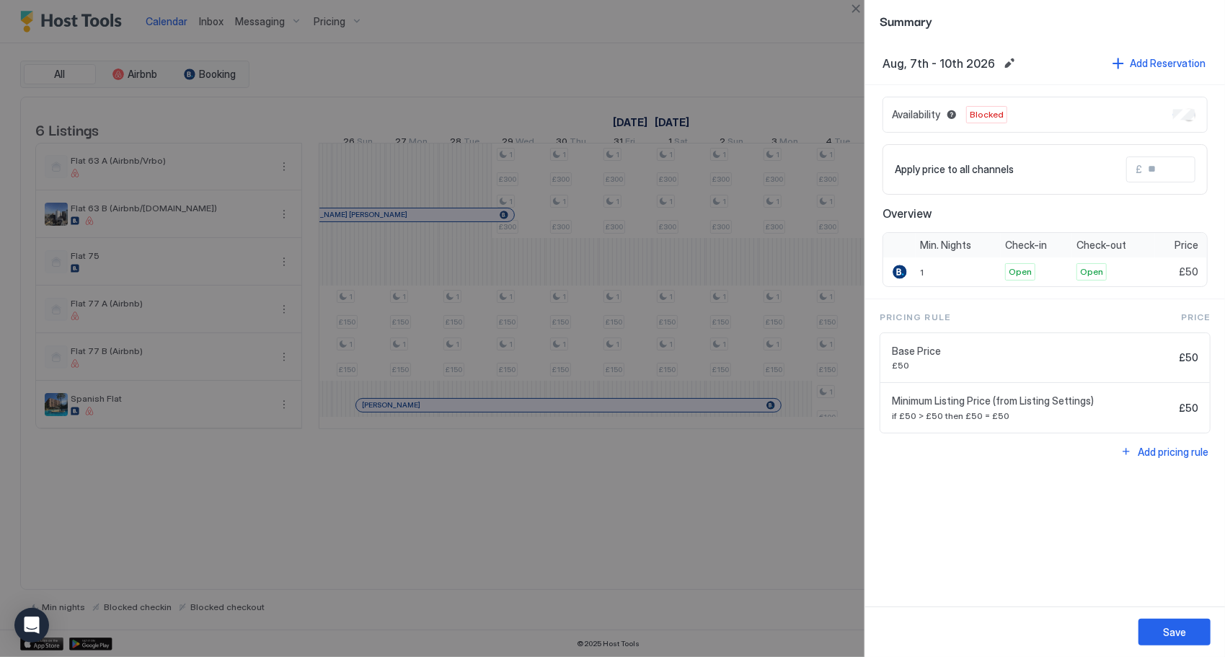
click at [1154, 640] on button "Save" at bounding box center [1175, 632] width 72 height 27
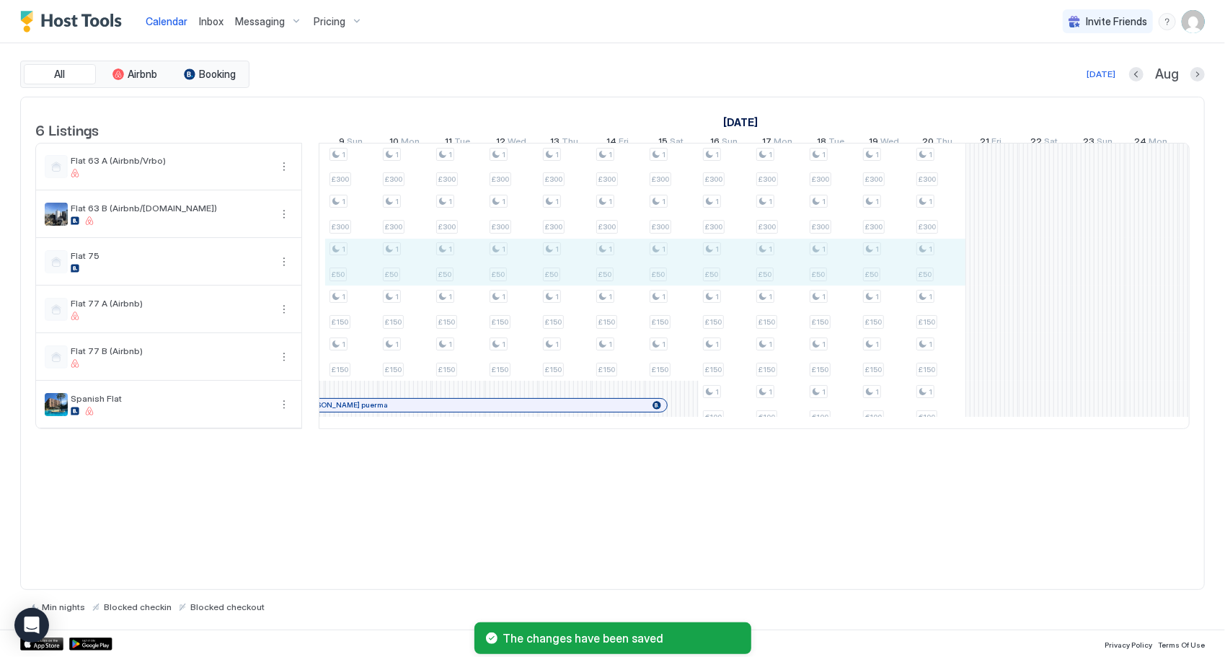
drag, startPoint x: 946, startPoint y: 280, endPoint x: 366, endPoint y: 280, distance: 580.4
click at [363, 276] on div "1 £300 1 £300 1 £50 1 £150 1 £150 1 £300 1 £300 1 £50 1 £150 1 £150 1 £300 1 £3…" at bounding box center [272, 285] width 2988 height 285
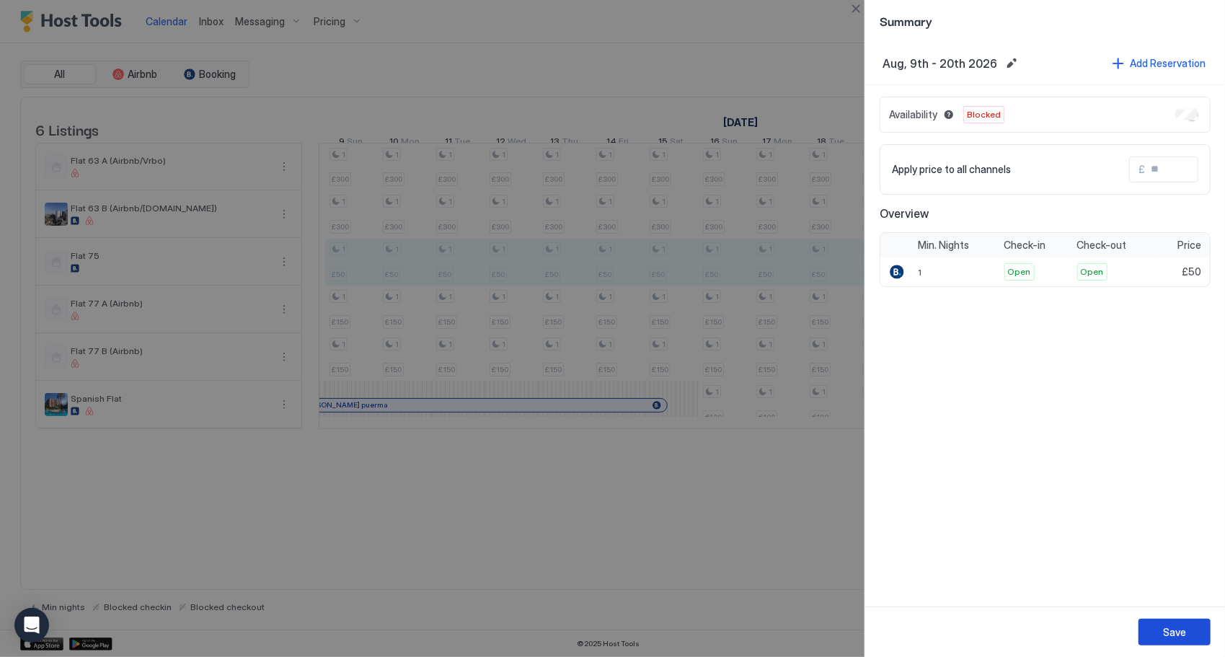
click at [1171, 636] on div "Save" at bounding box center [1174, 631] width 23 height 15
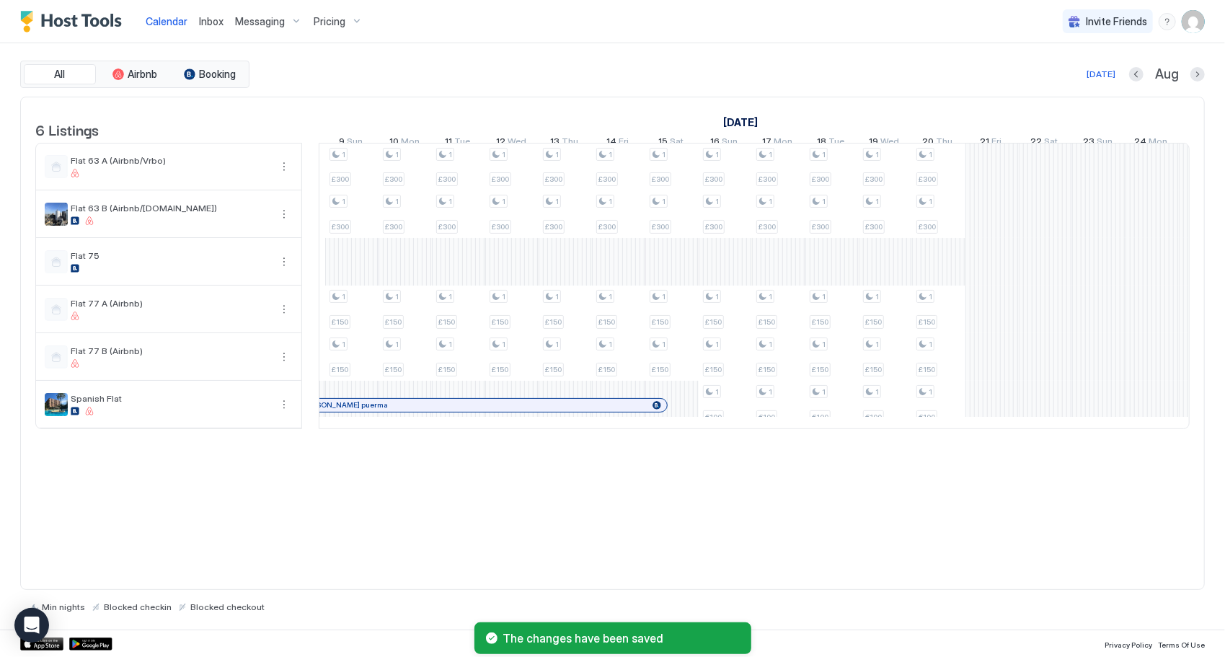
drag, startPoint x: 978, startPoint y: 448, endPoint x: 950, endPoint y: 448, distance: 27.4
click at [927, 444] on div "6 Listings [DATE] [DATE] [DATE] 11 Sat 12 Sun 13 Mon 14 Tue 15 Wed 16 Thu 17 Fr…" at bounding box center [612, 270] width 1183 height 347
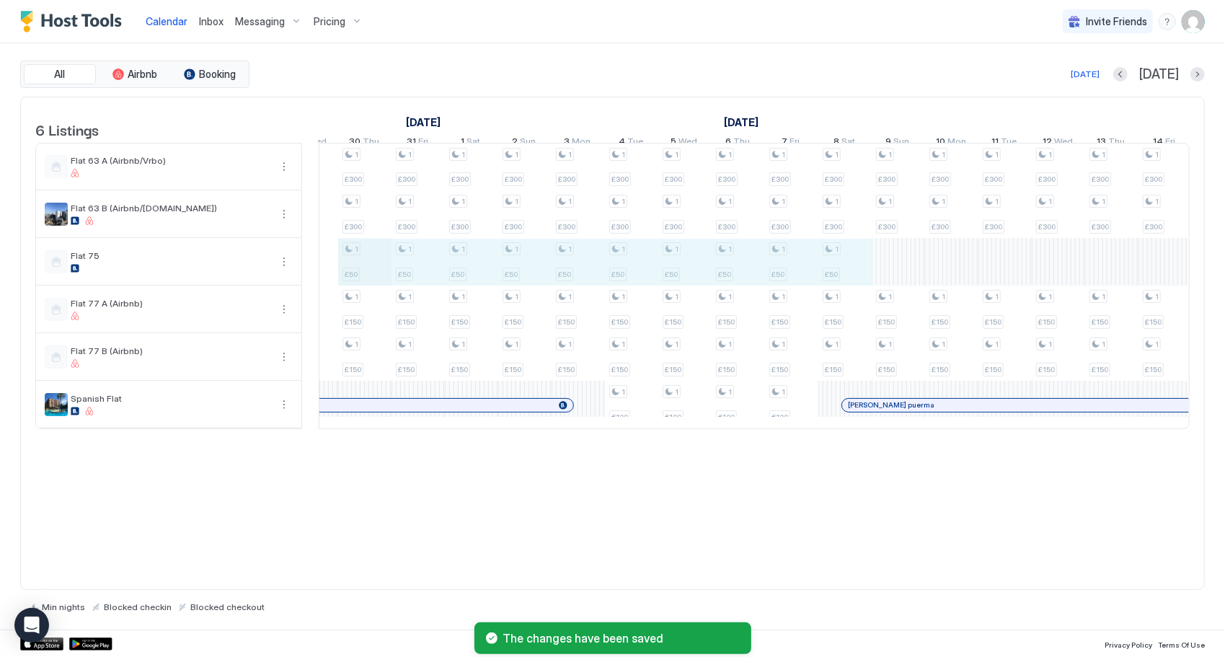
click at [368, 275] on div "1 £300 1 £300 1 £50 1 £150 1 £150 1 £300 1 £300 1 £50 1 £150 1 £150 1 £300 1 £3…" at bounding box center [818, 285] width 2988 height 285
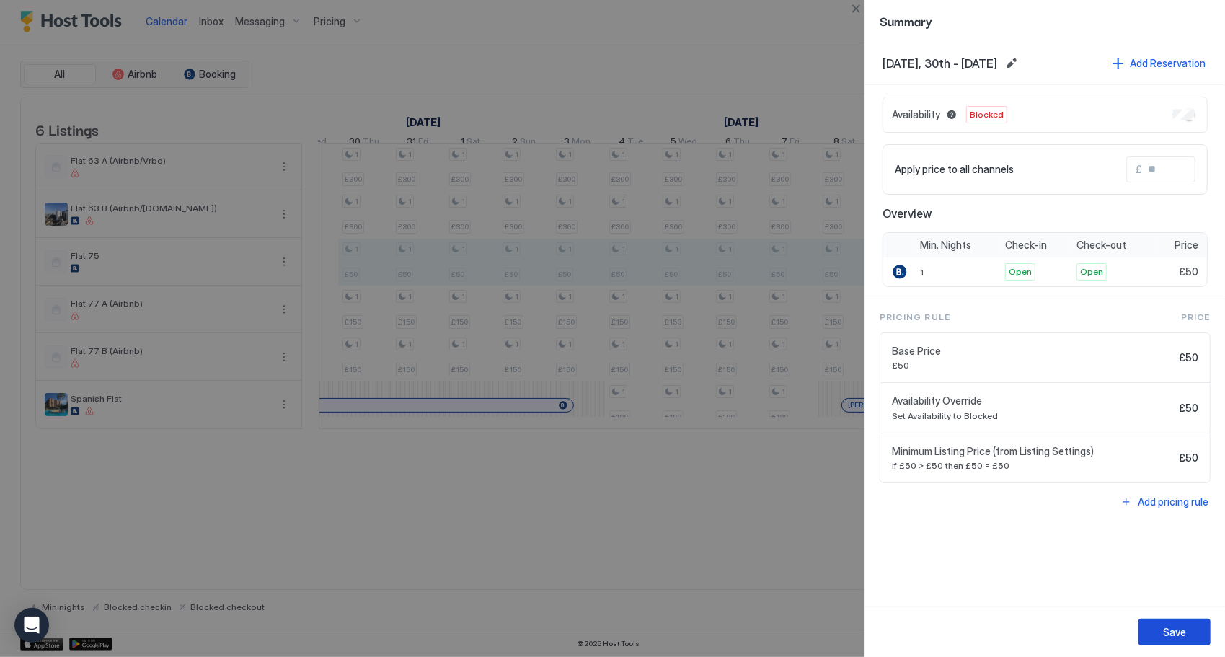
click at [1177, 632] on div "Save" at bounding box center [1174, 631] width 23 height 15
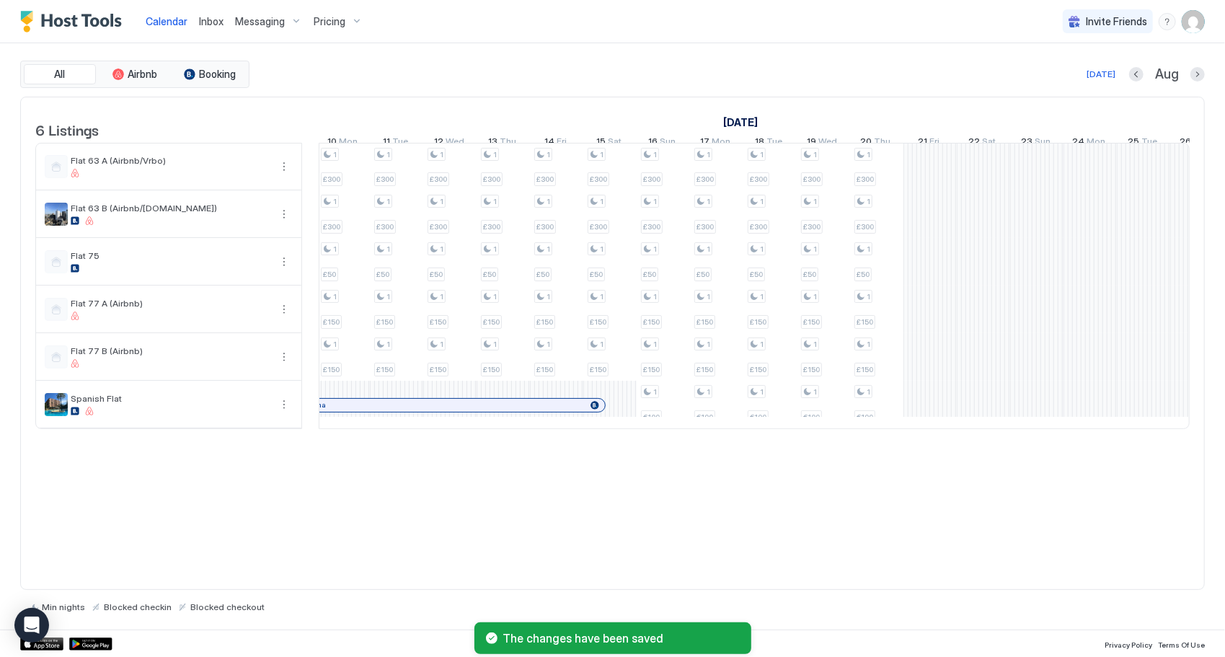
click at [36, 17] on img "Host Tools Logo" at bounding box center [74, 22] width 108 height 22
click at [53, 20] on img "Host Tools Logo" at bounding box center [74, 22] width 108 height 22
